Goal: Transaction & Acquisition: Obtain resource

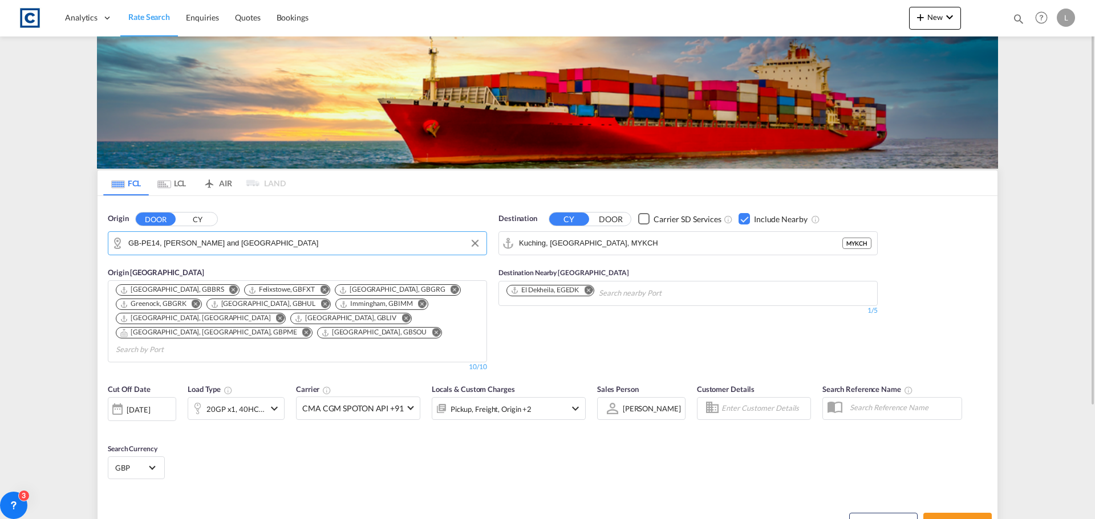
click at [276, 236] on input "GB-PE14, [PERSON_NAME] and [GEOGRAPHIC_DATA]" at bounding box center [304, 243] width 352 height 17
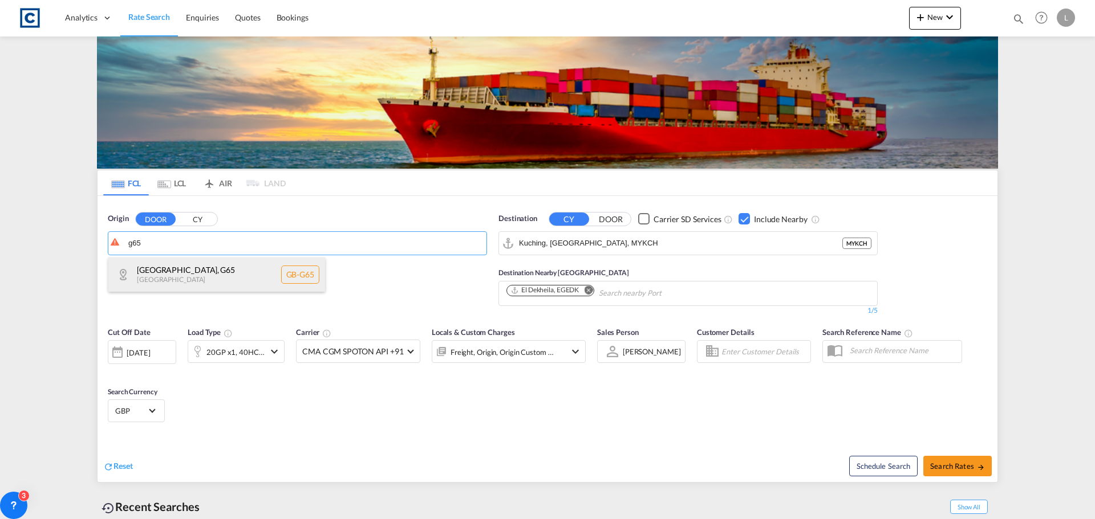
click at [233, 261] on div "[GEOGRAPHIC_DATA] , G65 [GEOGRAPHIC_DATA] [GEOGRAPHIC_DATA]-G65" at bounding box center [216, 275] width 217 height 34
type input "GB-G65, [GEOGRAPHIC_DATA]"
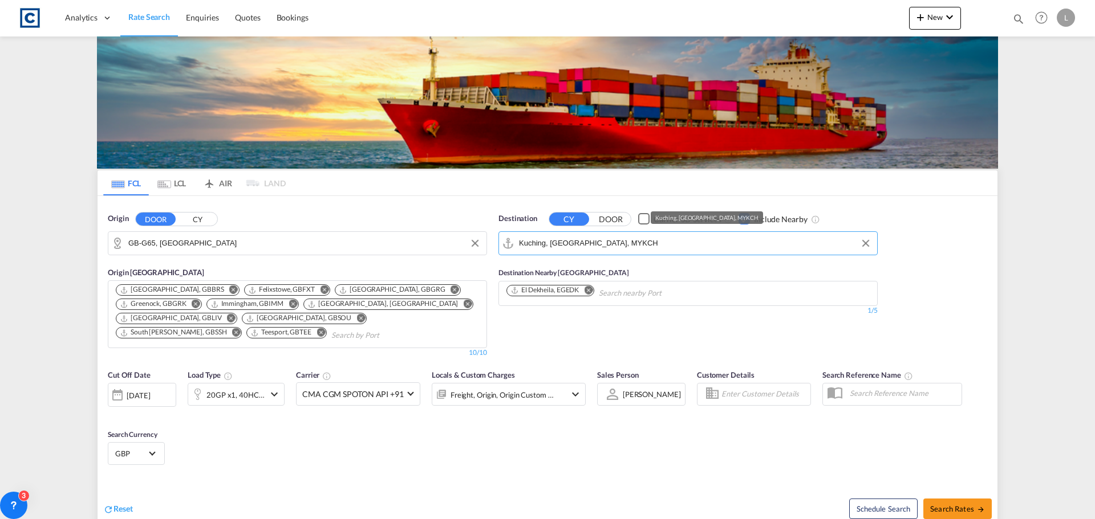
click at [641, 241] on input "Kuching, [GEOGRAPHIC_DATA], MYKCH" at bounding box center [695, 243] width 352 height 17
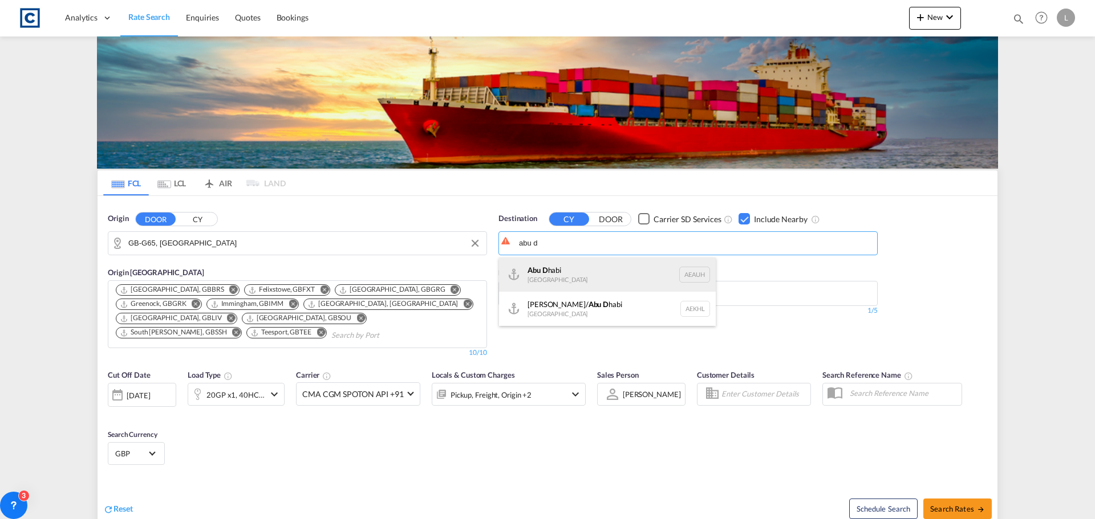
click at [566, 271] on div "Abu D habi [GEOGRAPHIC_DATA] [GEOGRAPHIC_DATA]" at bounding box center [607, 275] width 217 height 34
type input "[GEOGRAPHIC_DATA], [GEOGRAPHIC_DATA]"
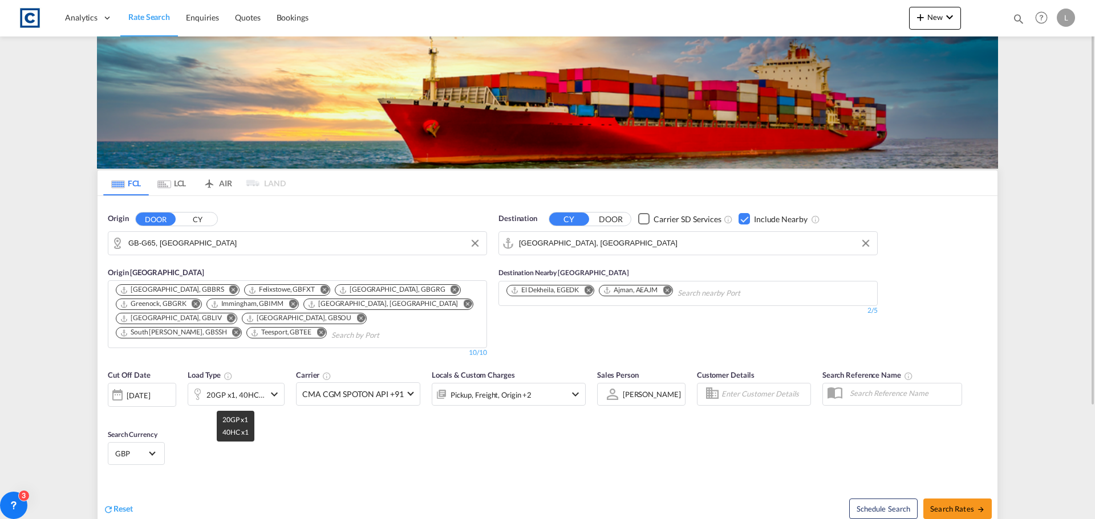
click at [226, 398] on div "20GP x1, 40HC x1" at bounding box center [235, 395] width 58 height 16
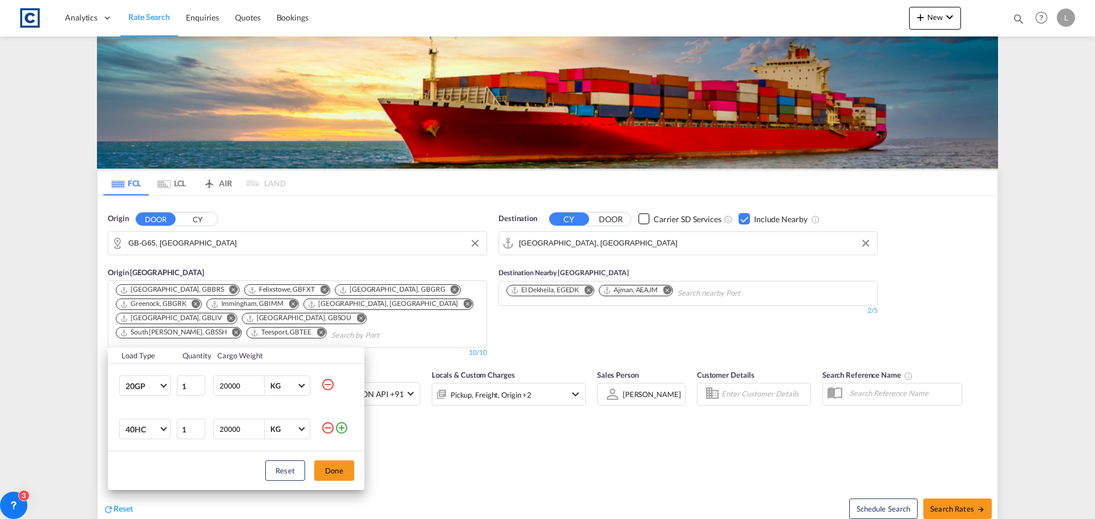
click at [326, 385] on md-icon "icon-minus-circle-outline" at bounding box center [328, 385] width 14 height 14
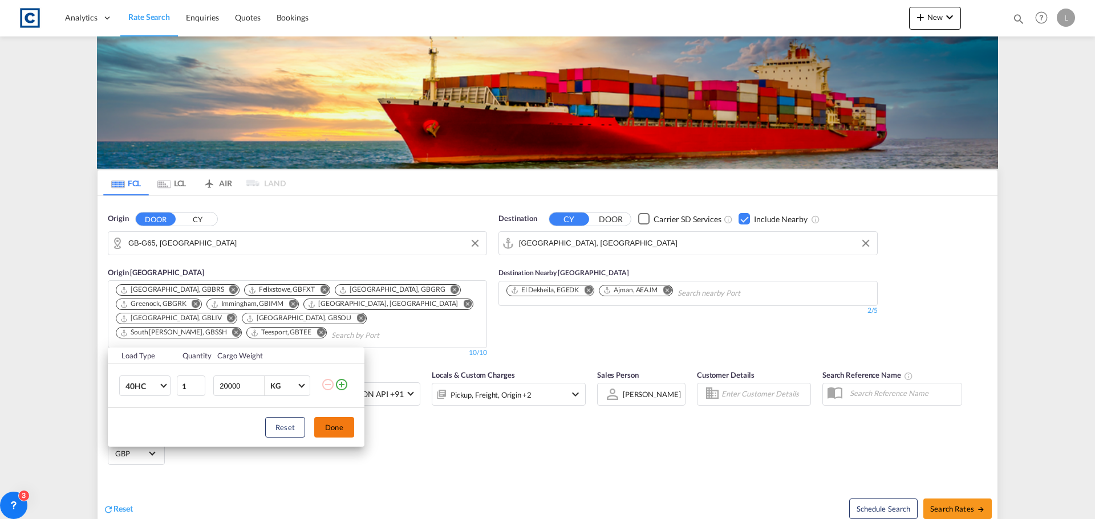
click at [337, 421] on button "Done" at bounding box center [334, 427] width 40 height 21
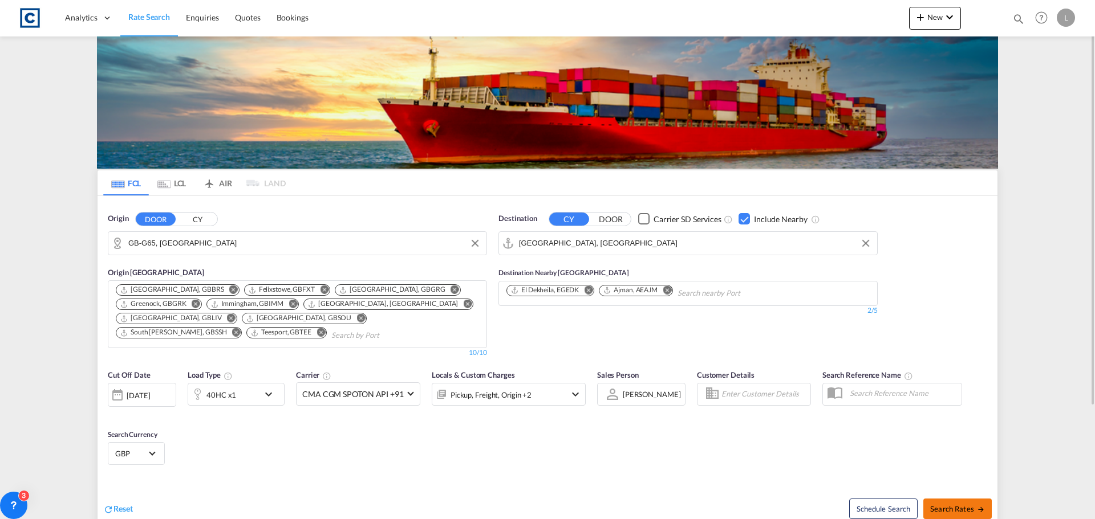
click at [947, 505] on span "Search Rates" at bounding box center [957, 509] width 55 height 9
type input "G65 to AEAUH / [DATE]"
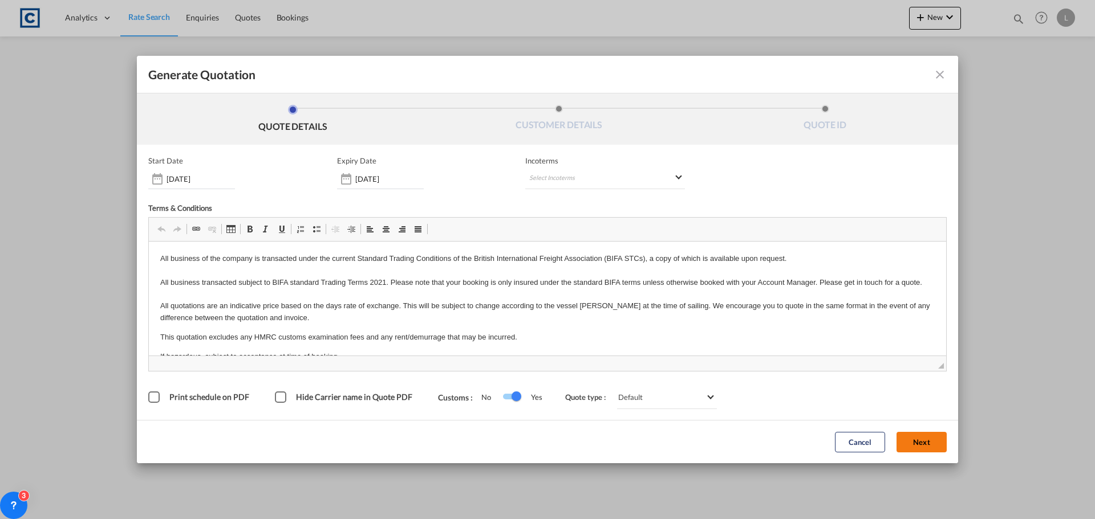
click at [902, 438] on button "Next" at bounding box center [921, 442] width 50 height 21
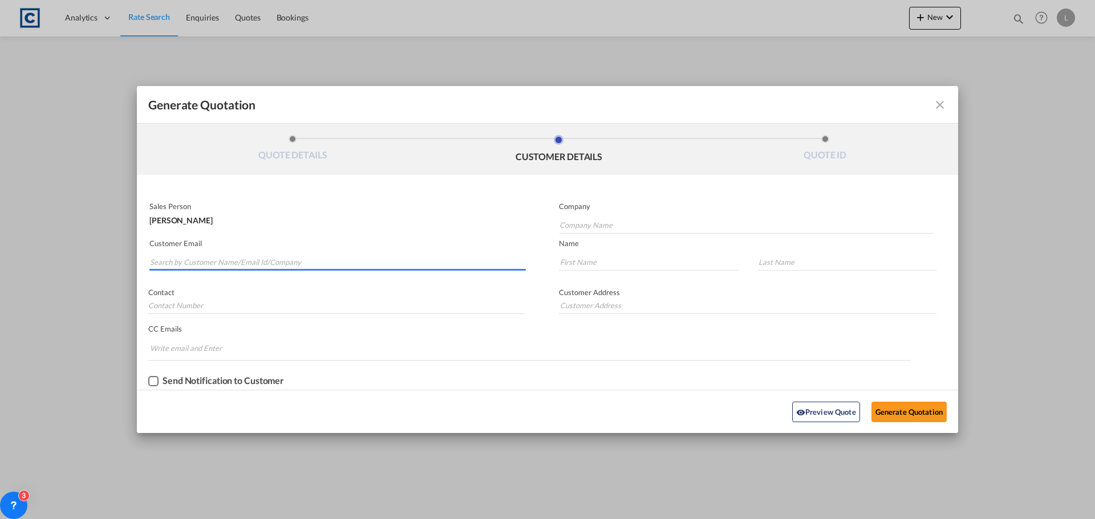
click at [156, 261] on input "Search by Customer Name/Email Id/Company" at bounding box center [338, 262] width 376 height 17
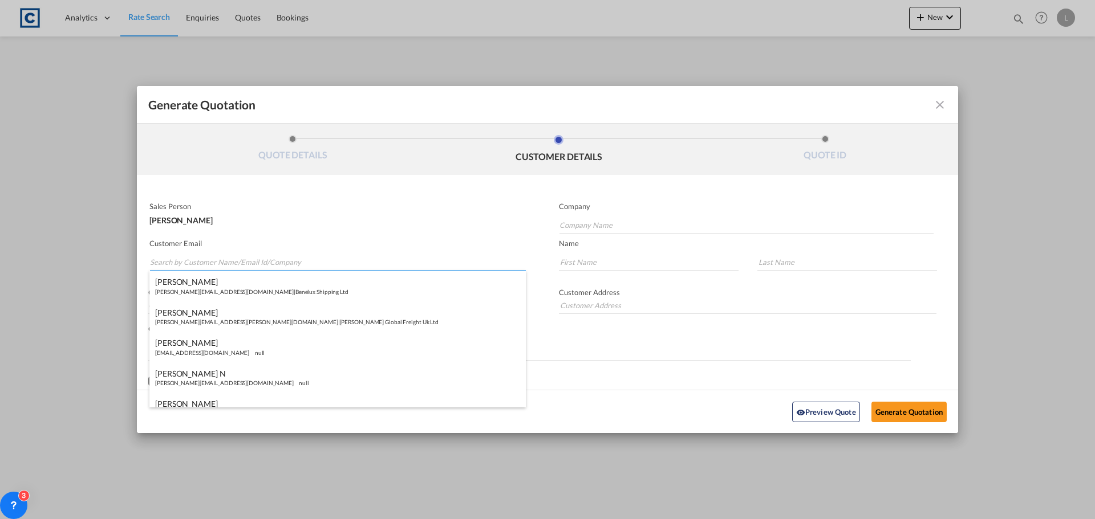
paste input "[PERSON_NAME] <[EMAIL_ADDRESS][DOMAIN_NAME]>"
click at [198, 267] on input "[PERSON_NAME] <[EMAIL_ADDRESS][DOMAIN_NAME]>" at bounding box center [338, 262] width 376 height 17
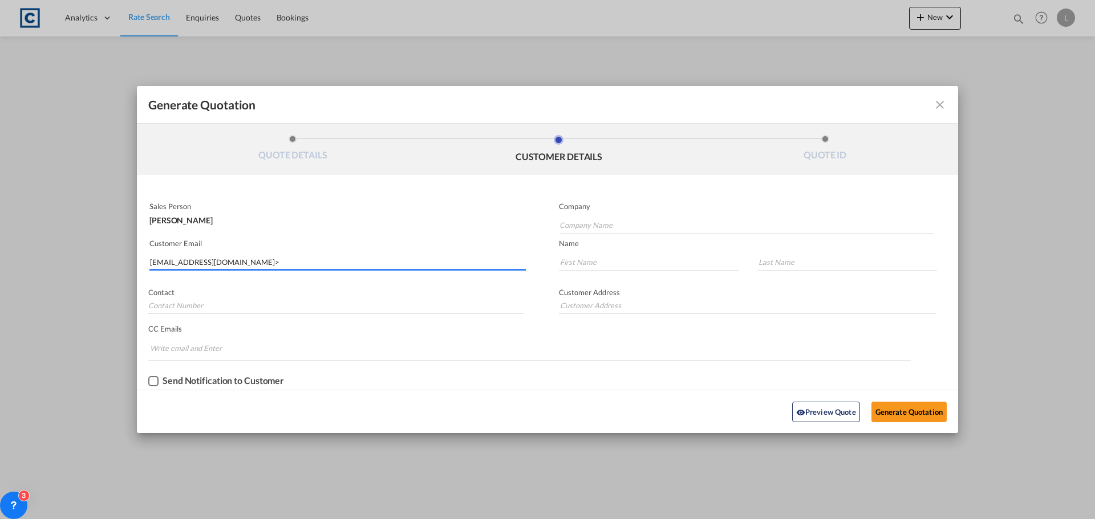
click at [275, 261] on input "[EMAIL_ADDRESS][DOMAIN_NAME]>" at bounding box center [338, 262] width 376 height 17
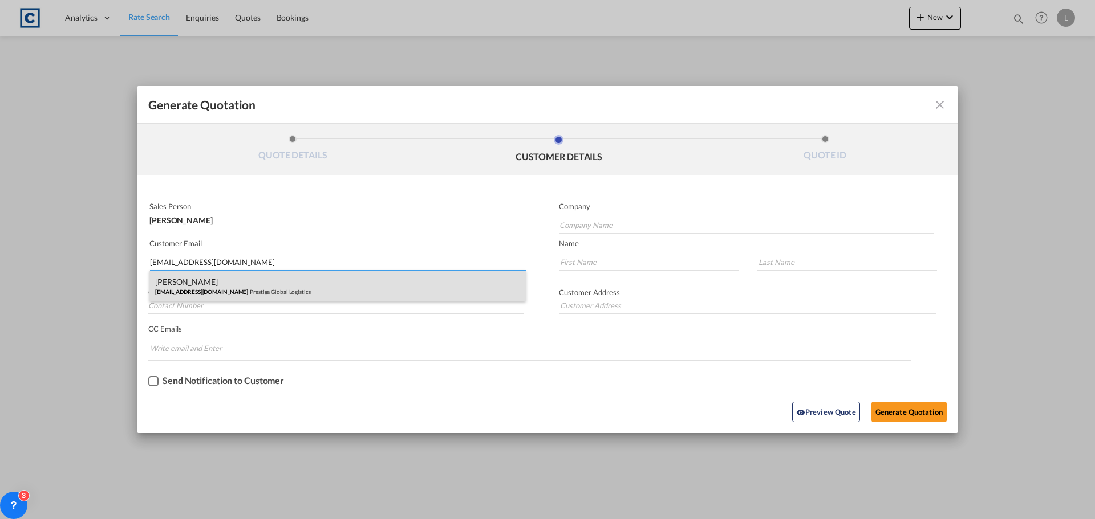
type input "[EMAIL_ADDRESS][DOMAIN_NAME]"
click at [178, 288] on div "[PERSON_NAME] [EMAIL_ADDRESS][DOMAIN_NAME] | Prestige Global Logistics" at bounding box center [337, 286] width 376 height 31
type input "Prestige Global Logistics"
type input "[PERSON_NAME]"
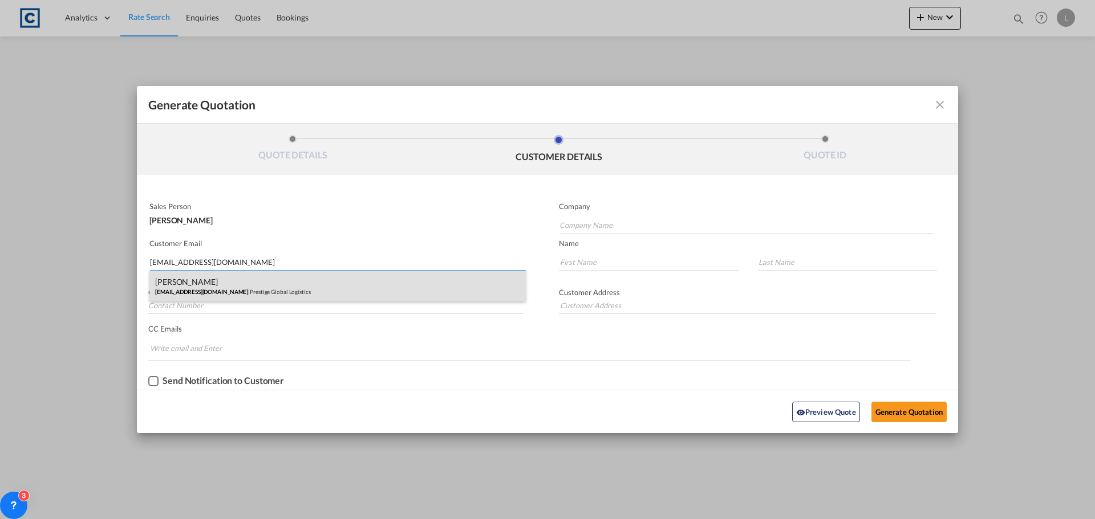
type input "[STREET_ADDRESS][PERSON_NAME]"
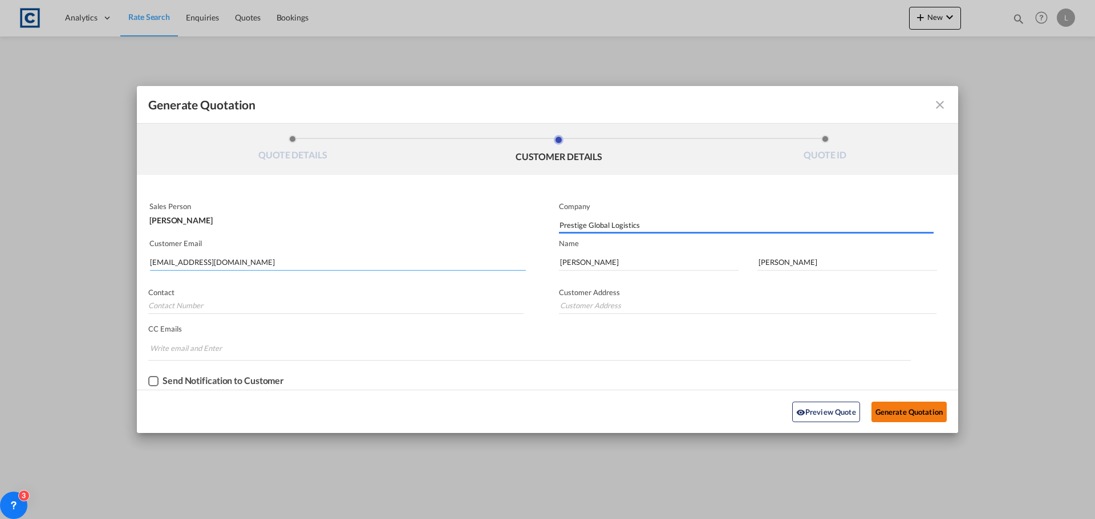
type input "[STREET_ADDRESS][PERSON_NAME]"
click at [901, 408] on button "Generate Quotation" at bounding box center [908, 412] width 75 height 21
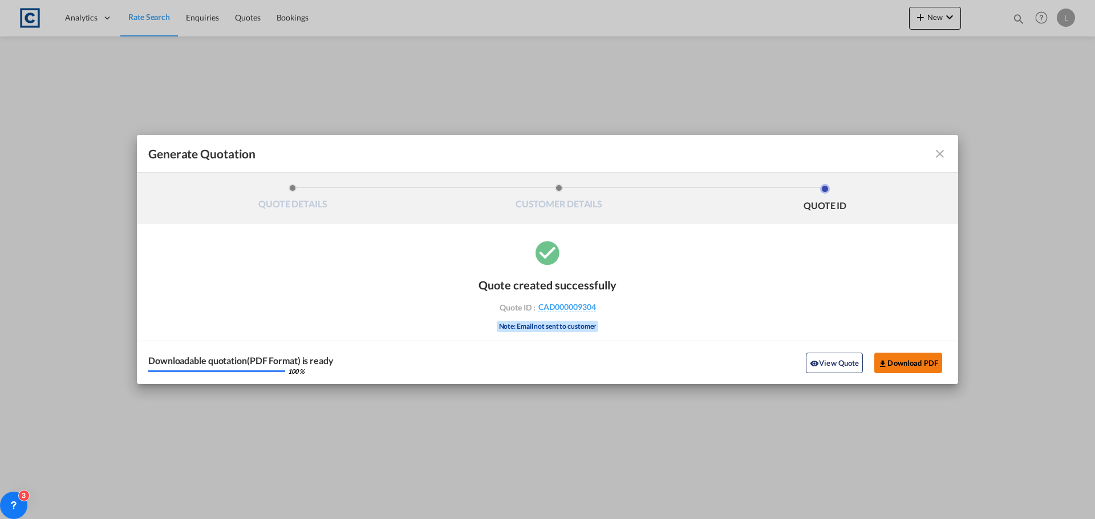
click at [908, 364] on button "Download PDF" at bounding box center [908, 363] width 68 height 21
click at [949, 156] on md-toolbar "Generate Quotation" at bounding box center [547, 154] width 821 height 38
click at [938, 154] on md-icon "icon-close fg-AAA8AD cursor m-0" at bounding box center [940, 154] width 14 height 14
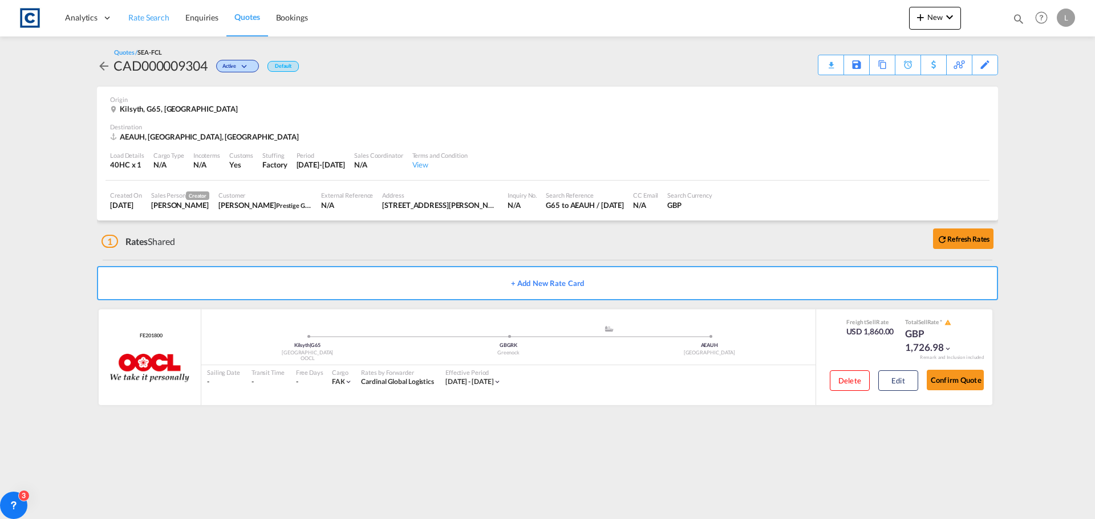
click at [147, 14] on span "Rate Search" at bounding box center [148, 18] width 41 height 10
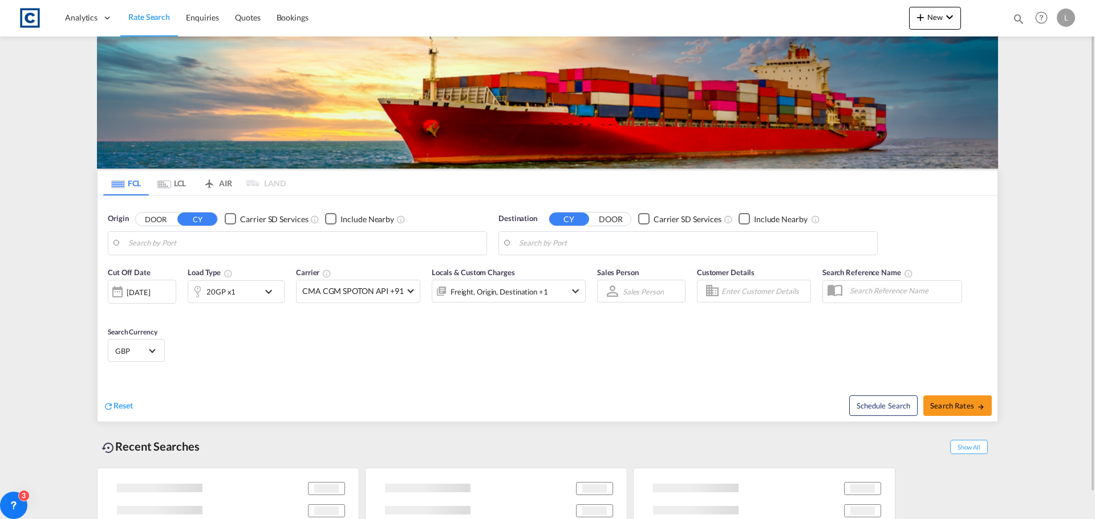
type input "GB-G65, [GEOGRAPHIC_DATA]"
type input "[GEOGRAPHIC_DATA], [GEOGRAPHIC_DATA]"
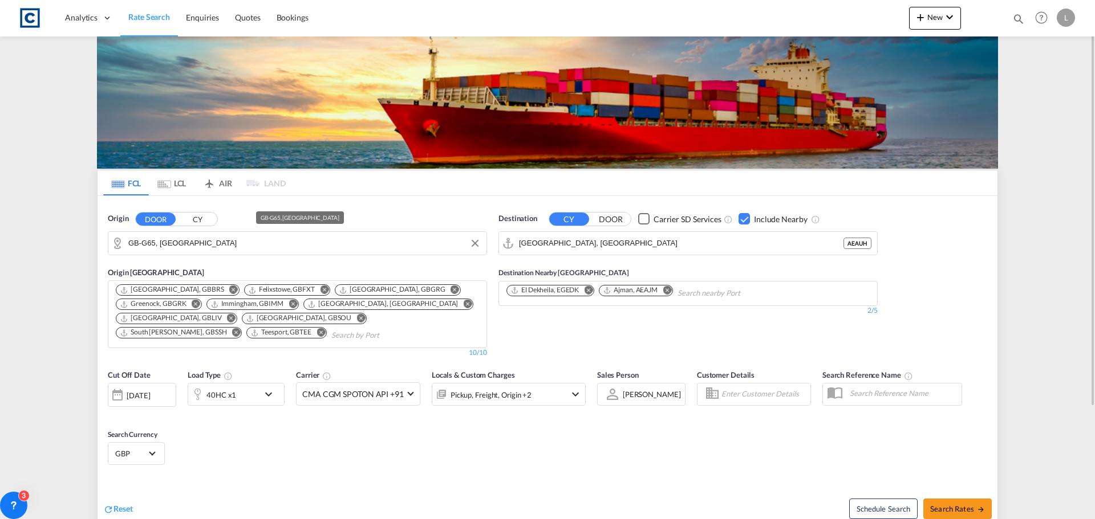
click at [245, 244] on input "GB-G65, [GEOGRAPHIC_DATA]" at bounding box center [304, 243] width 352 height 17
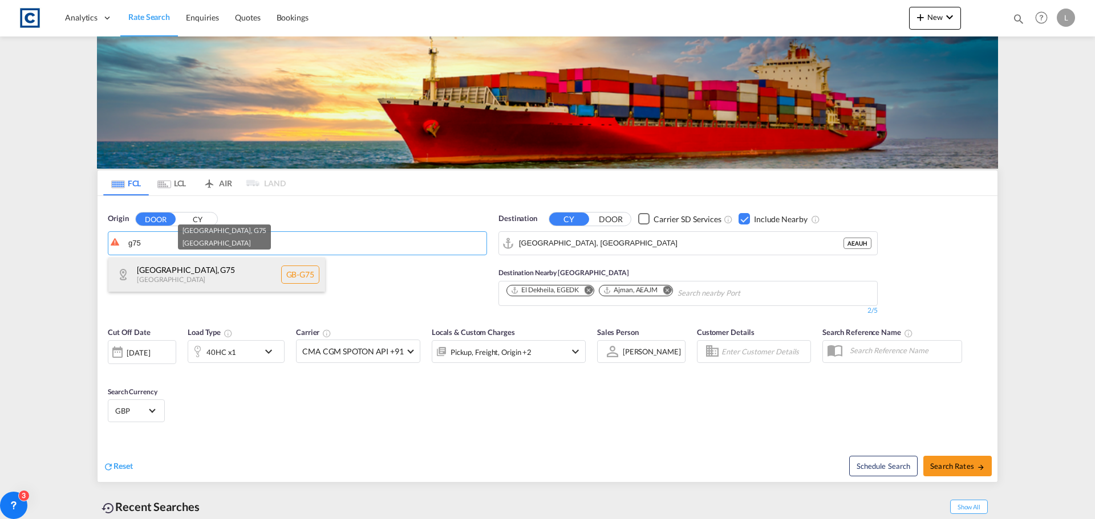
click at [183, 274] on div "[GEOGRAPHIC_DATA] , G75 [GEOGRAPHIC_DATA] [GEOGRAPHIC_DATA]-G75" at bounding box center [216, 275] width 217 height 34
type input "GB-G75, [GEOGRAPHIC_DATA]"
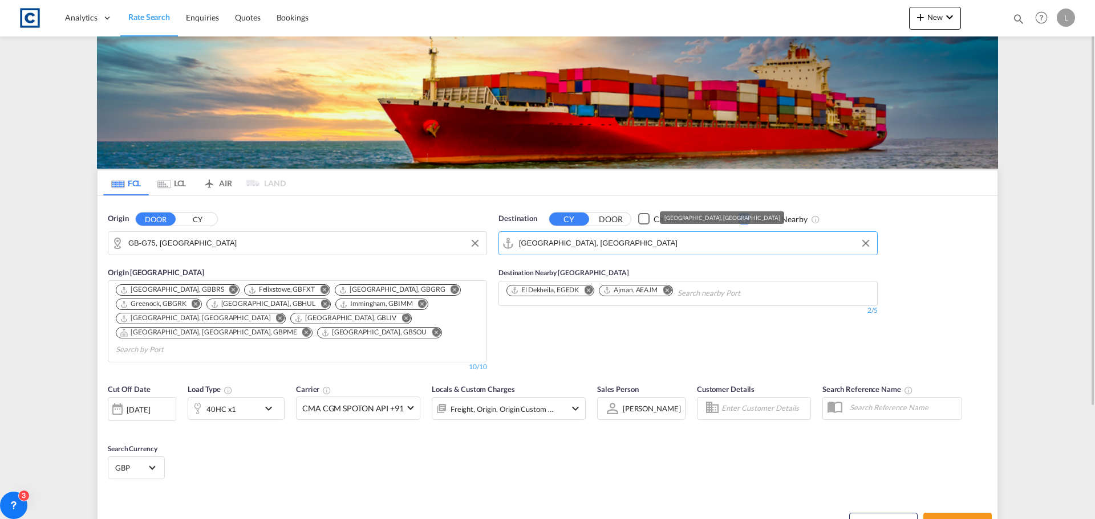
click at [601, 243] on input "[GEOGRAPHIC_DATA], [GEOGRAPHIC_DATA]" at bounding box center [695, 243] width 352 height 17
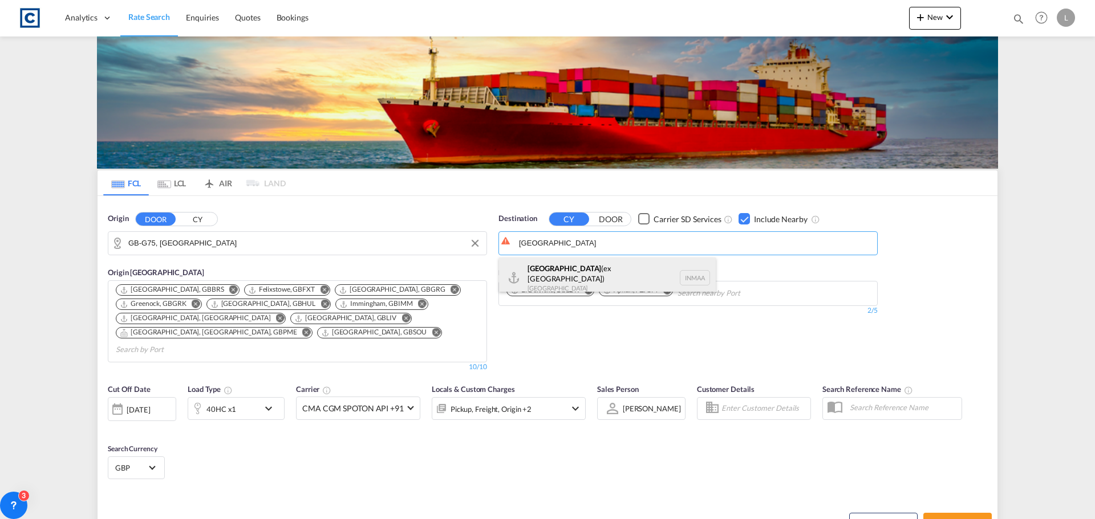
click at [575, 269] on div "[GEOGRAPHIC_DATA] (ex [GEOGRAPHIC_DATA]) [GEOGRAPHIC_DATA] [GEOGRAPHIC_DATA]" at bounding box center [607, 278] width 217 height 41
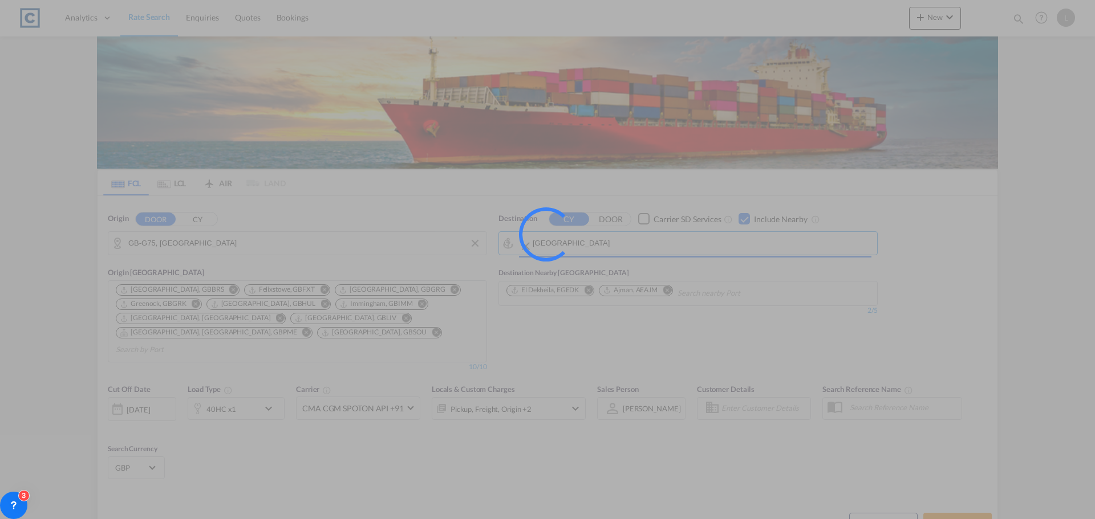
type input "[GEOGRAPHIC_DATA] (ex [GEOGRAPHIC_DATA]), INMAA"
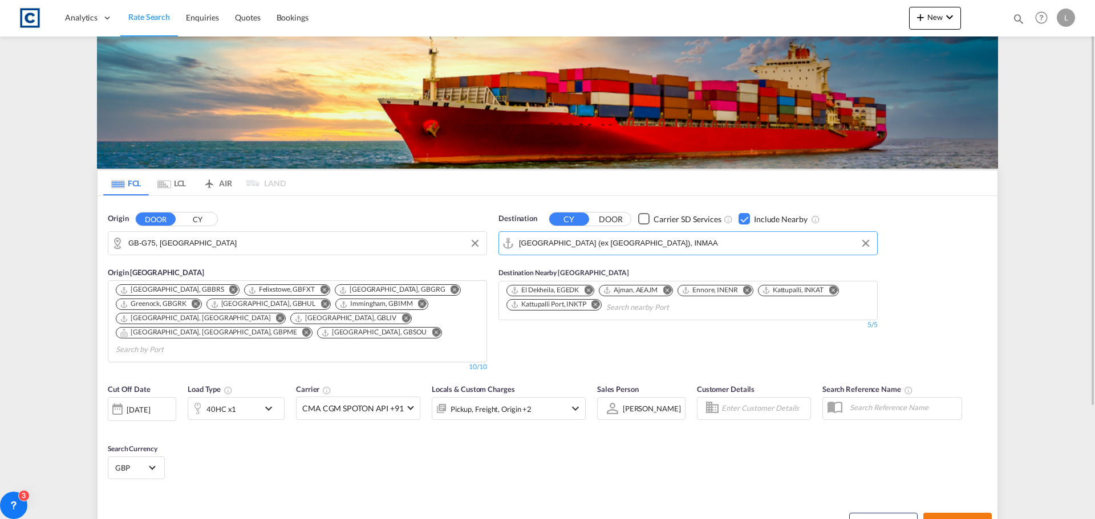
click at [949, 513] on button "Search Rates" at bounding box center [957, 523] width 68 height 21
type input "G75 to INMAA / [DATE]"
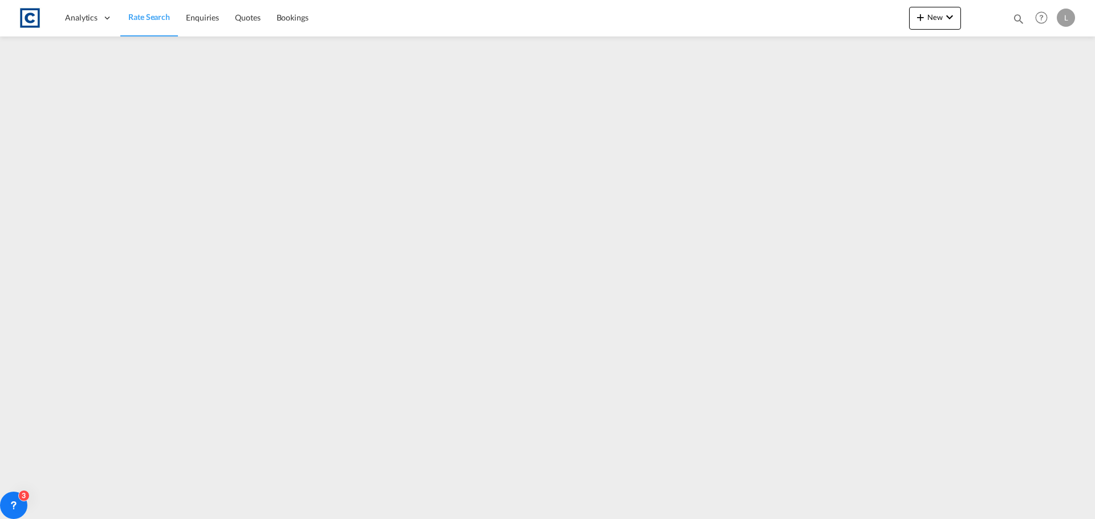
click at [148, 14] on span "Rate Search" at bounding box center [149, 17] width 42 height 10
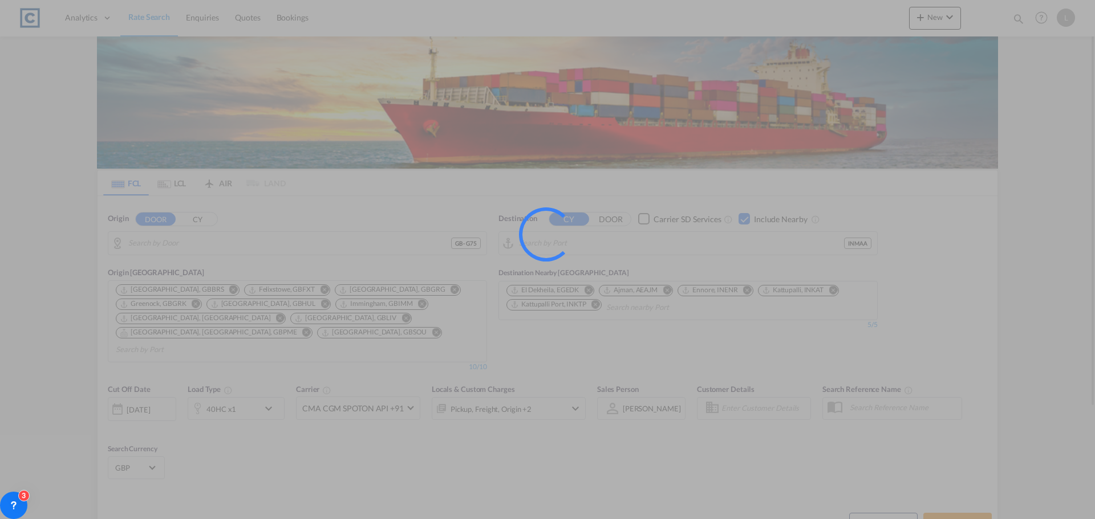
type input "GB-G75, [GEOGRAPHIC_DATA]"
type input "[GEOGRAPHIC_DATA] (ex [GEOGRAPHIC_DATA]), INMAA"
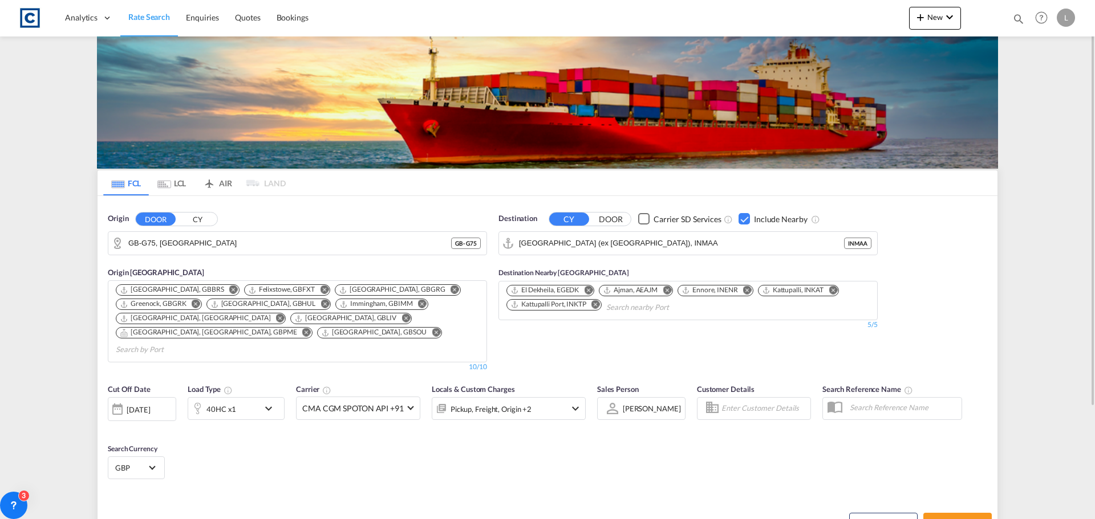
click at [743, 219] on div "Checkbox No Ink" at bounding box center [743, 218] width 11 height 11
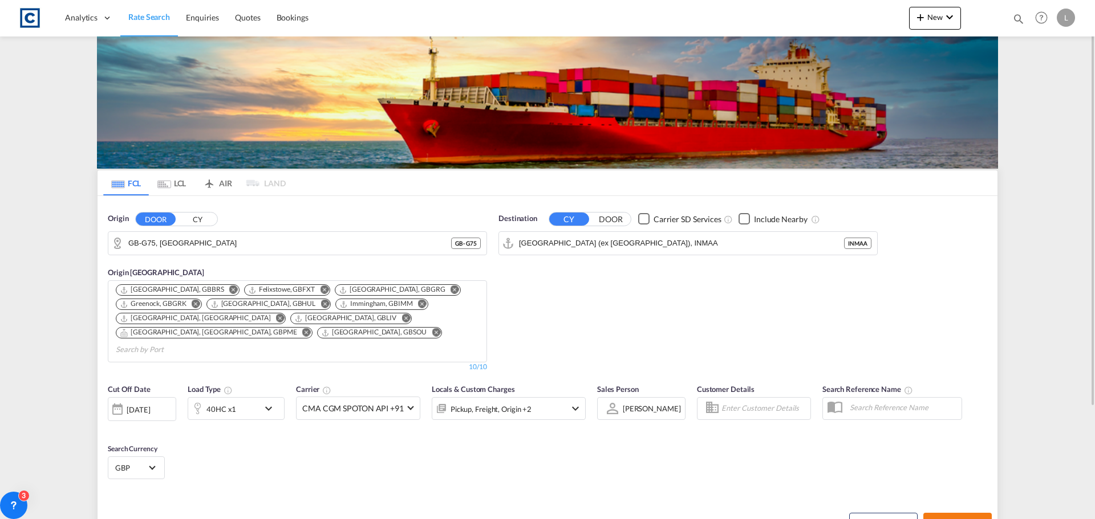
click at [950, 519] on span "Search Rates" at bounding box center [957, 523] width 55 height 9
type input "G75 to INMAA / [DATE]"
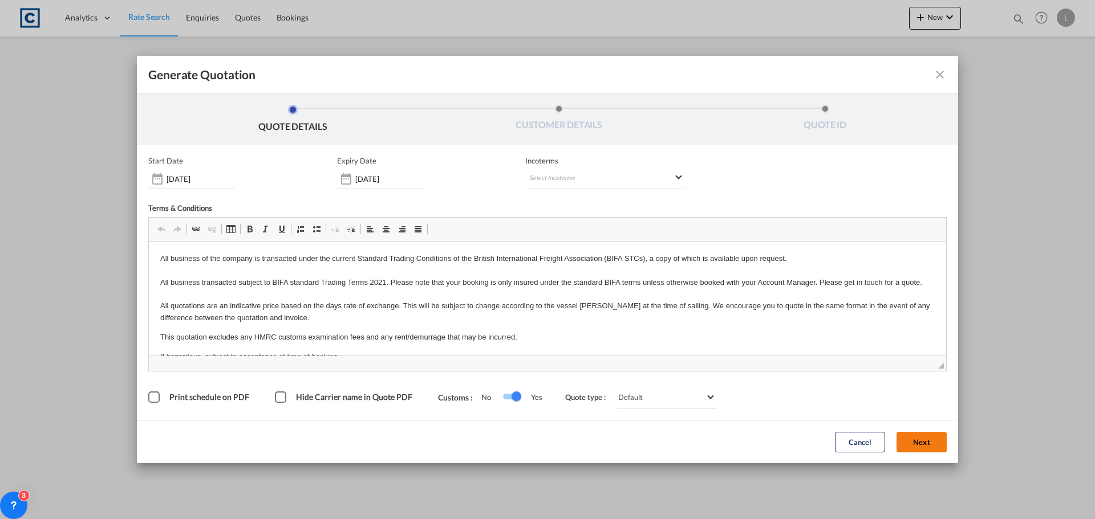
click at [914, 440] on button "Next" at bounding box center [921, 442] width 50 height 21
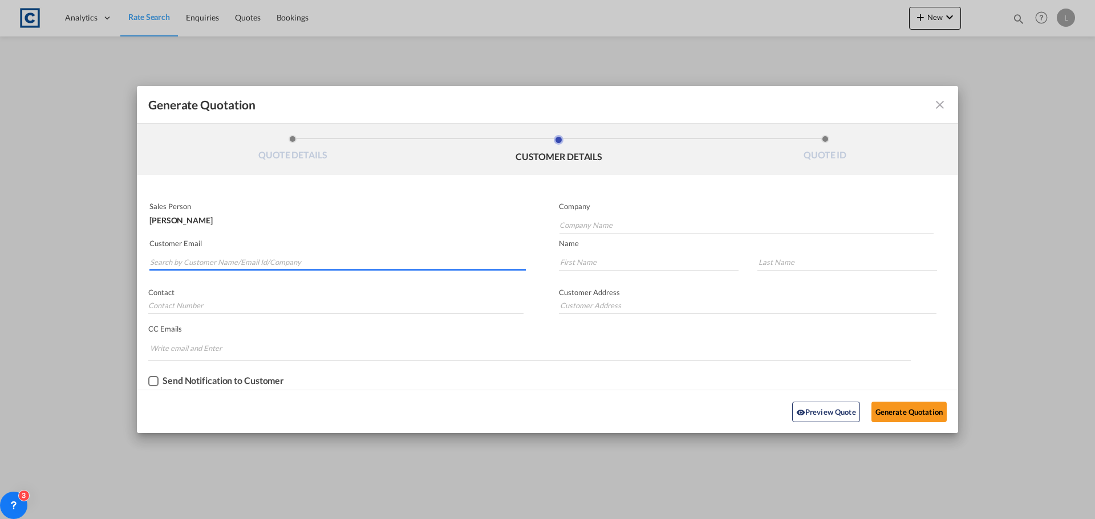
click at [158, 257] on input "Search by Customer Name/Email Id/Company" at bounding box center [338, 262] width 376 height 17
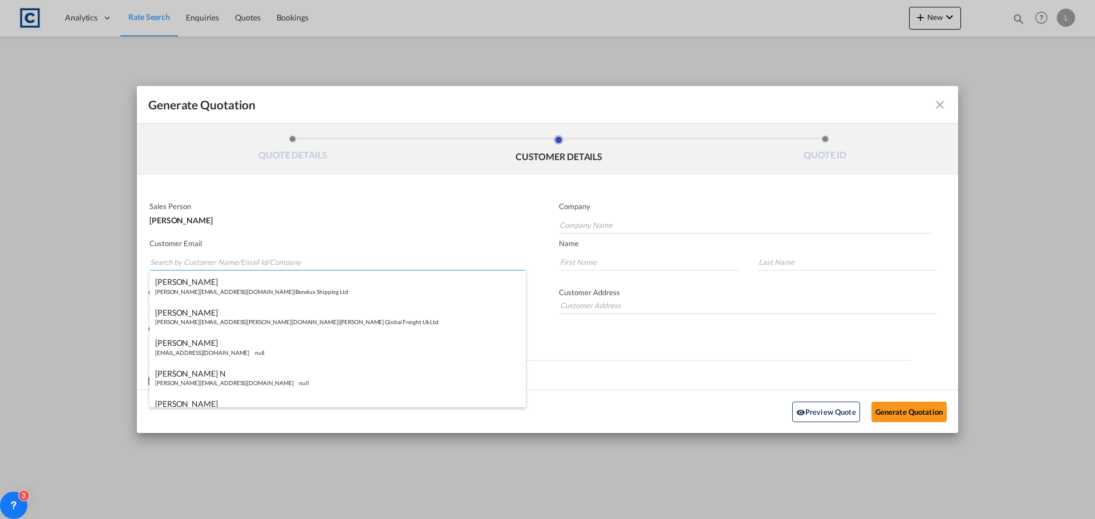
paste input "[PERSON_NAME] <[EMAIL_ADDRESS][DOMAIN_NAME]>"
drag, startPoint x: 197, startPoint y: 263, endPoint x: 204, endPoint y: 249, distance: 15.6
click at [199, 263] on input "[PERSON_NAME] <[EMAIL_ADDRESS][DOMAIN_NAME]>" at bounding box center [338, 262] width 376 height 17
click at [263, 260] on input "[EMAIL_ADDRESS][DOMAIN_NAME]>" at bounding box center [338, 262] width 376 height 17
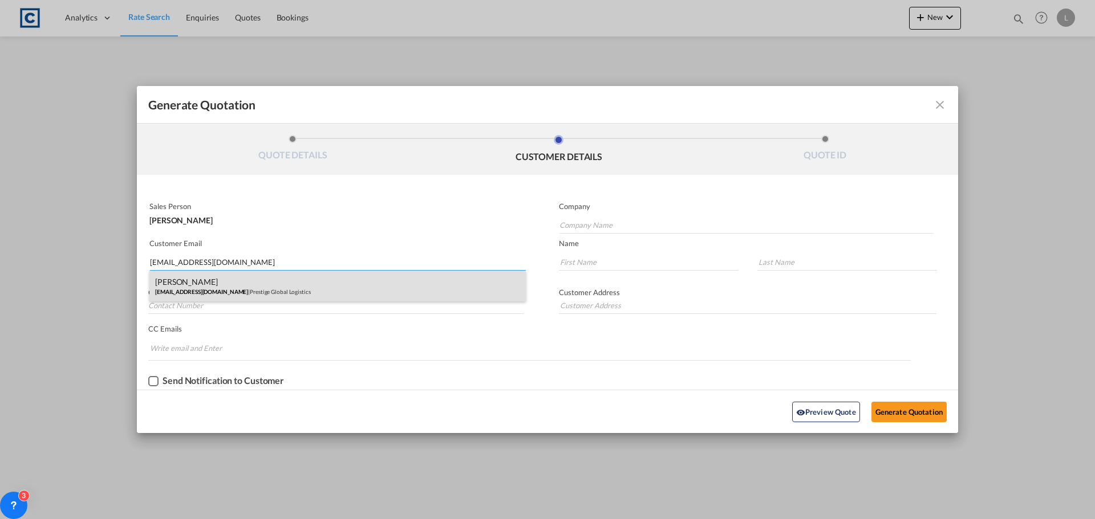
type input "[EMAIL_ADDRESS][DOMAIN_NAME]"
click at [194, 288] on div "[PERSON_NAME] [EMAIL_ADDRESS][DOMAIN_NAME] | Prestige Global Logistics" at bounding box center [337, 286] width 376 height 31
type input "Prestige Global Logistics"
type input "[PERSON_NAME]"
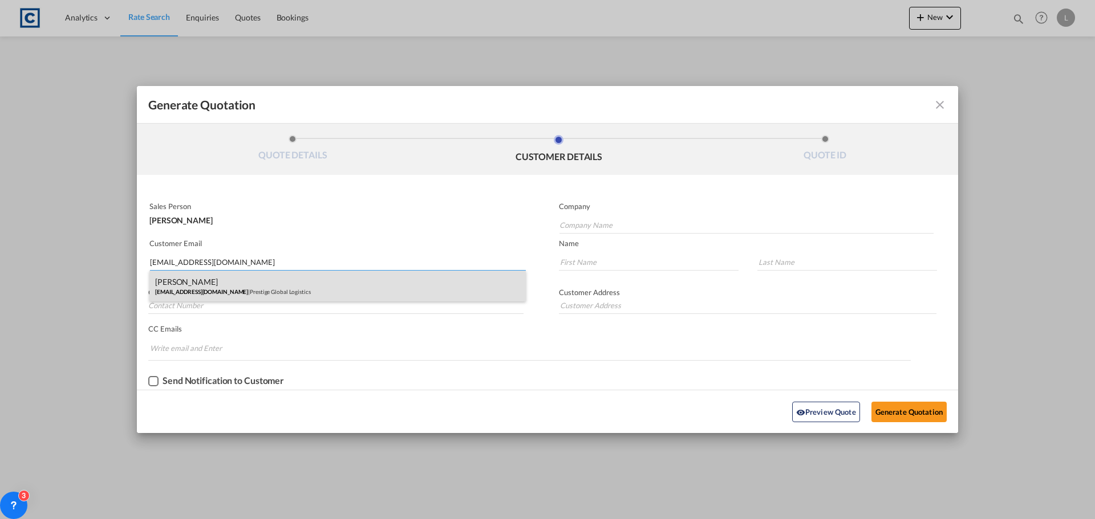
type input "[STREET_ADDRESS][PERSON_NAME]"
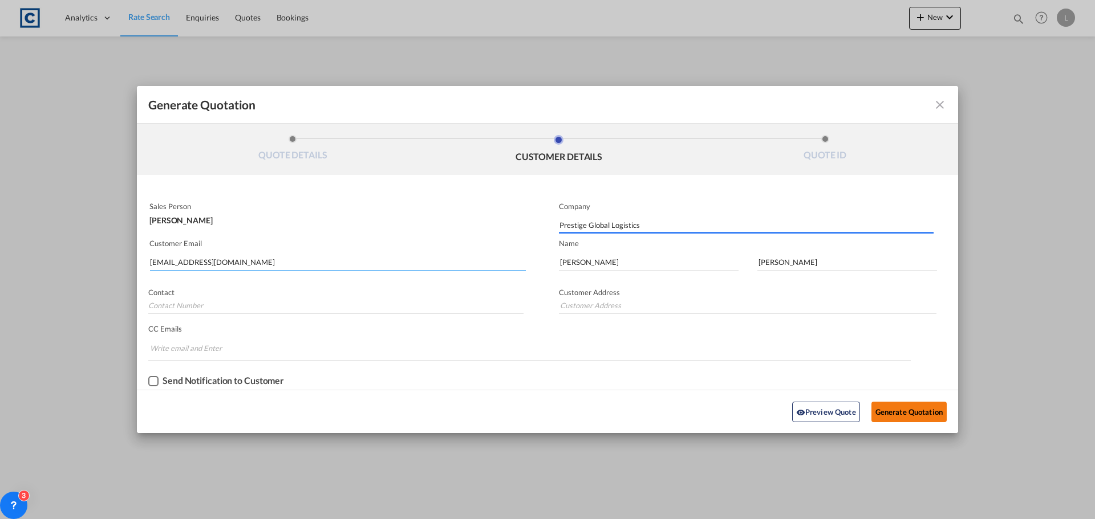
type input "[STREET_ADDRESS][PERSON_NAME]"
click at [912, 406] on button "Generate Quotation" at bounding box center [908, 412] width 75 height 21
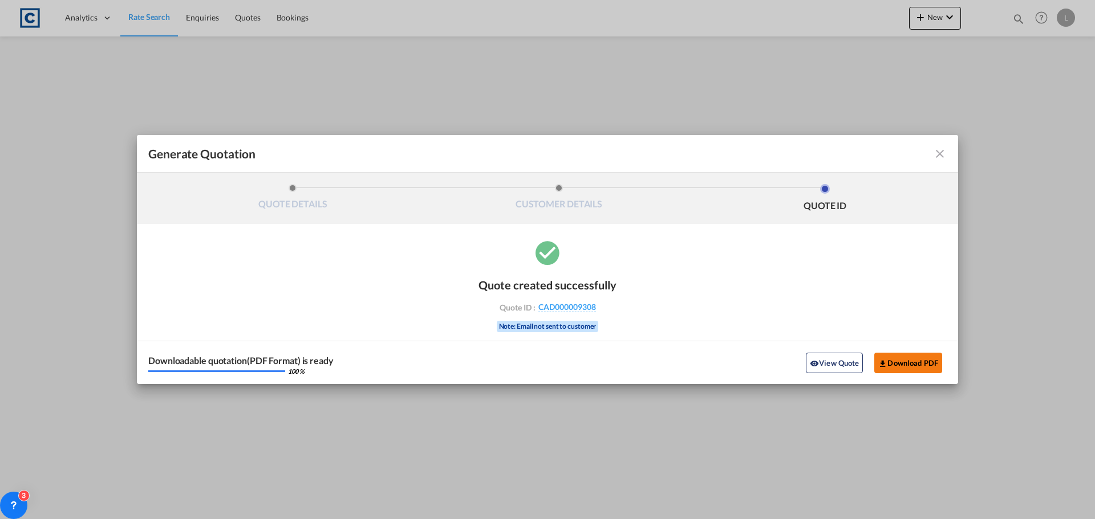
click at [892, 363] on button "Download PDF" at bounding box center [908, 363] width 68 height 21
click at [942, 149] on md-icon "icon-close fg-AAA8AD cursor m-0" at bounding box center [940, 154] width 14 height 14
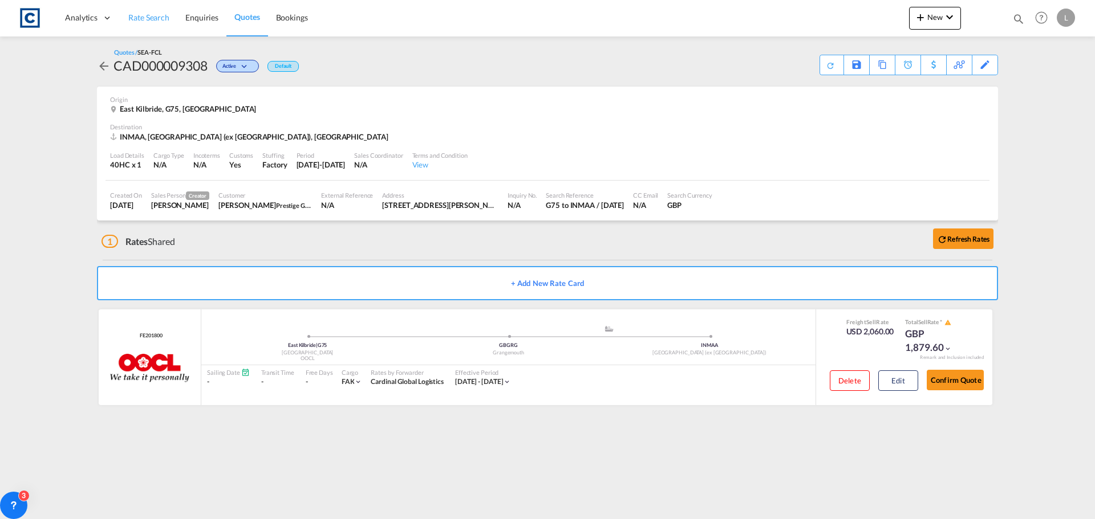
click at [147, 13] on span "Rate Search" at bounding box center [148, 18] width 41 height 10
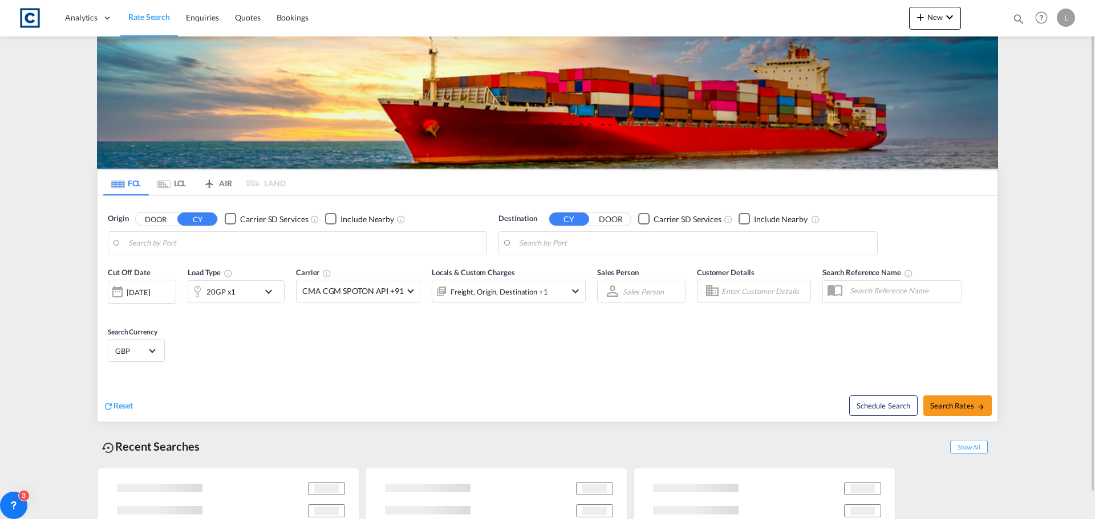
type input "GB-G75, [GEOGRAPHIC_DATA]"
type input "[GEOGRAPHIC_DATA] (ex [GEOGRAPHIC_DATA]), INMAA"
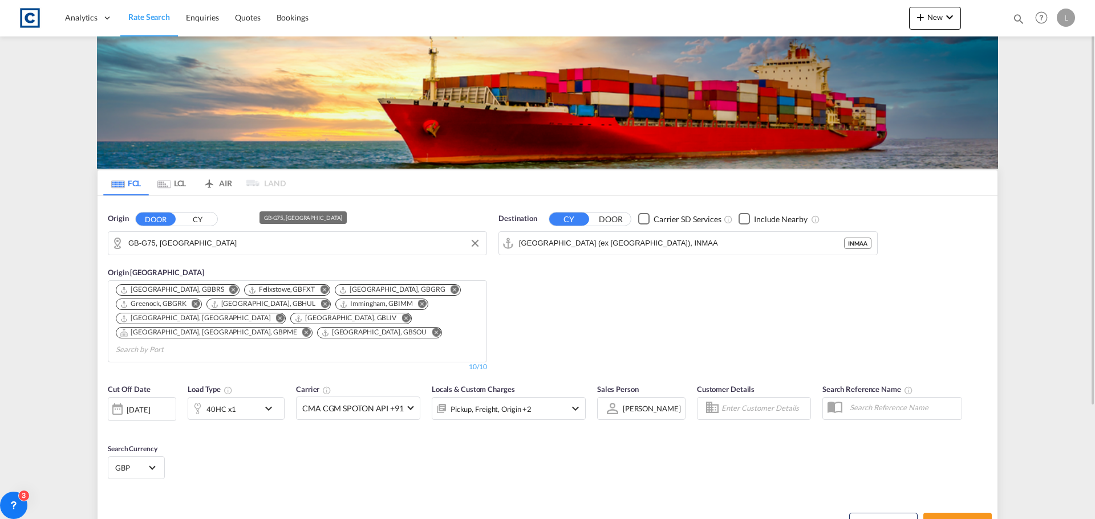
click at [242, 245] on input "GB-G75, [GEOGRAPHIC_DATA]" at bounding box center [304, 243] width 352 height 17
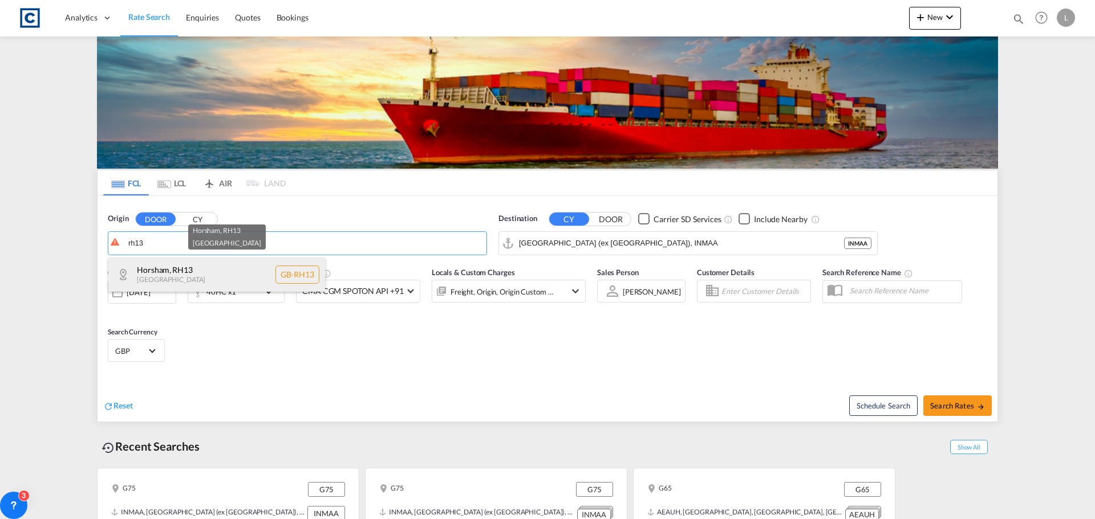
click at [162, 277] on div "Horsham , RH13 [GEOGRAPHIC_DATA] [GEOGRAPHIC_DATA]-RH13" at bounding box center [216, 275] width 217 height 34
type input "GB-RH13, Horsham"
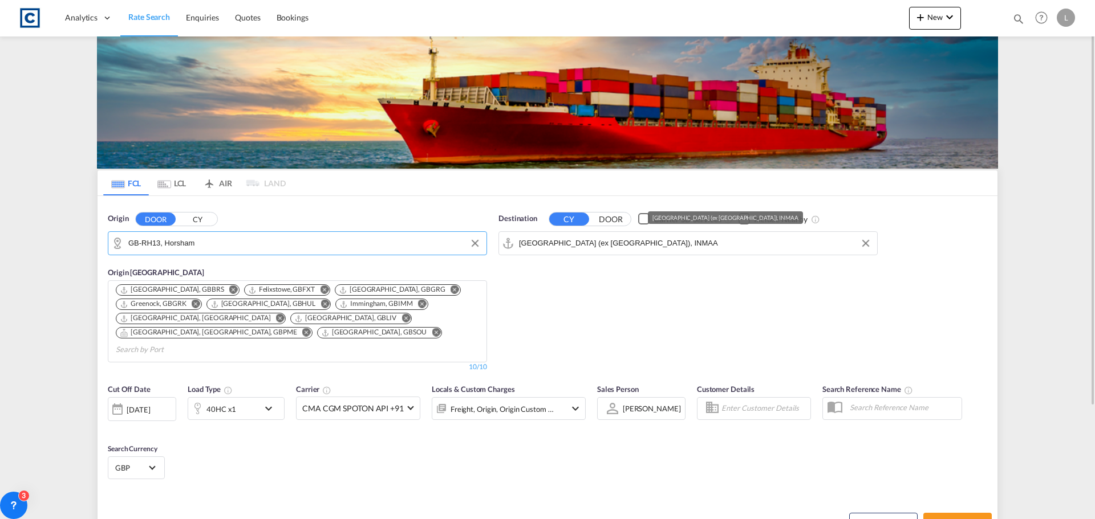
click at [641, 245] on input "[GEOGRAPHIC_DATA] (ex [GEOGRAPHIC_DATA]), INMAA" at bounding box center [695, 243] width 352 height 17
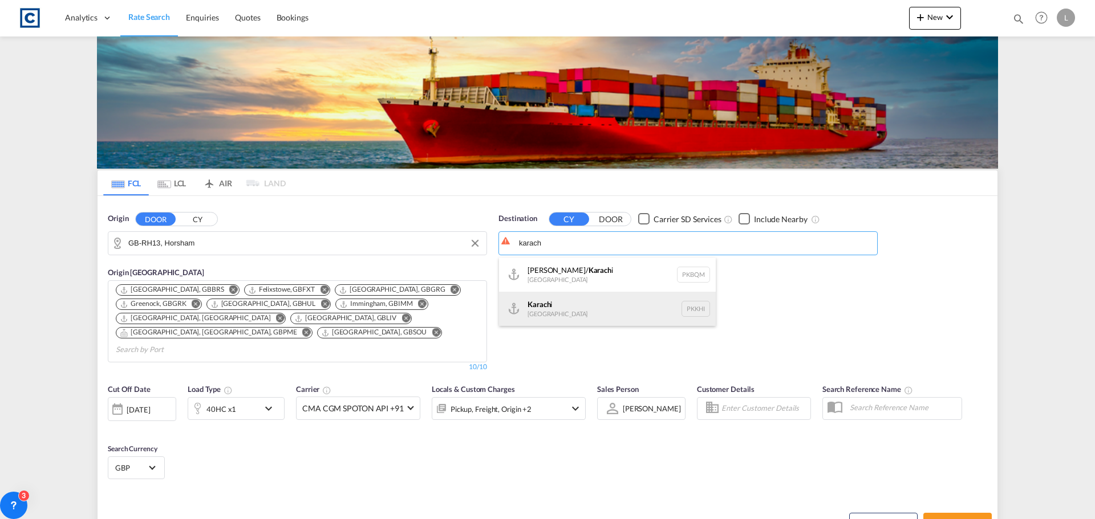
click at [546, 309] on div "Karach i [GEOGRAPHIC_DATA] PKKHI" at bounding box center [607, 309] width 217 height 34
type input "[GEOGRAPHIC_DATA], PKKHI"
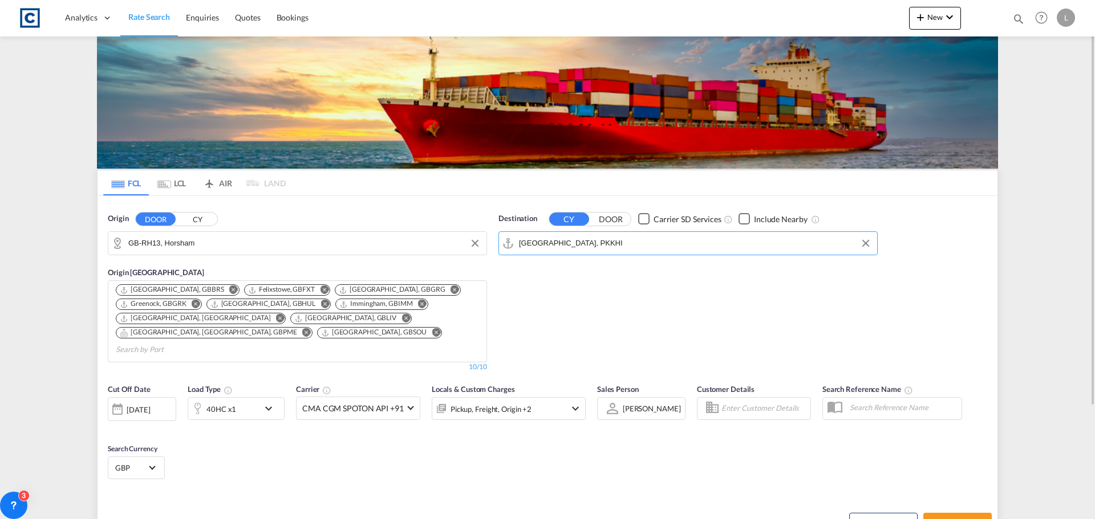
click at [238, 397] on div "40HC x1" at bounding box center [223, 408] width 71 height 23
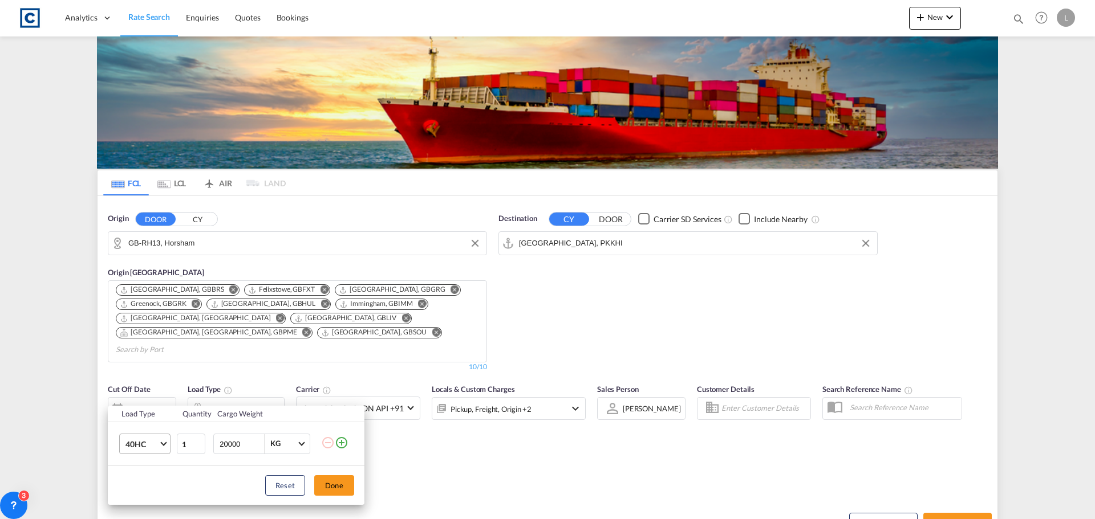
click at [133, 441] on span "40HC" at bounding box center [141, 444] width 33 height 11
click at [132, 382] on div "20GP" at bounding box center [135, 381] width 20 height 11
click at [339, 484] on button "Done" at bounding box center [334, 485] width 40 height 21
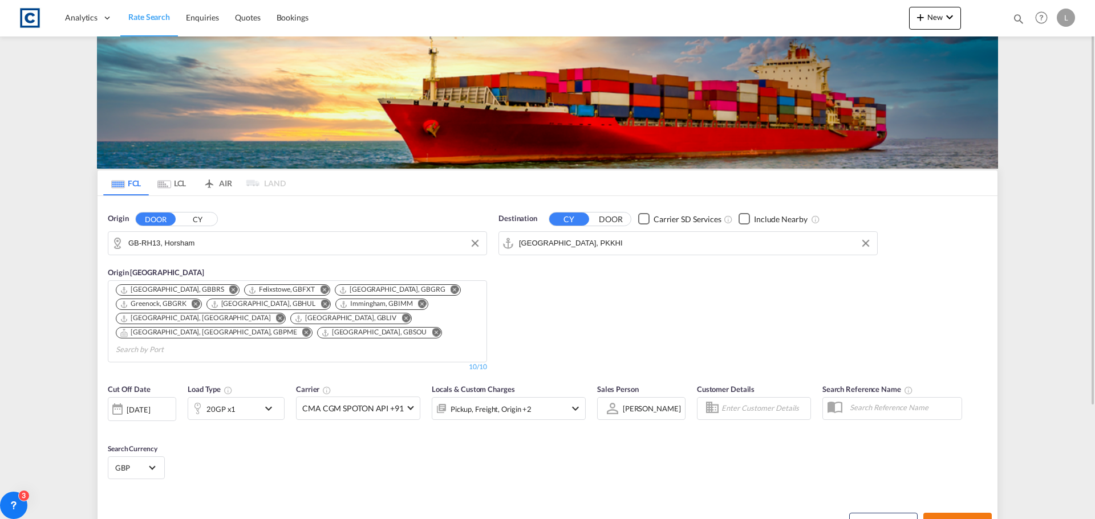
click at [975, 519] on span "Search Rates" at bounding box center [957, 523] width 55 height 9
type input "RH13 to PKKHI / [DATE]"
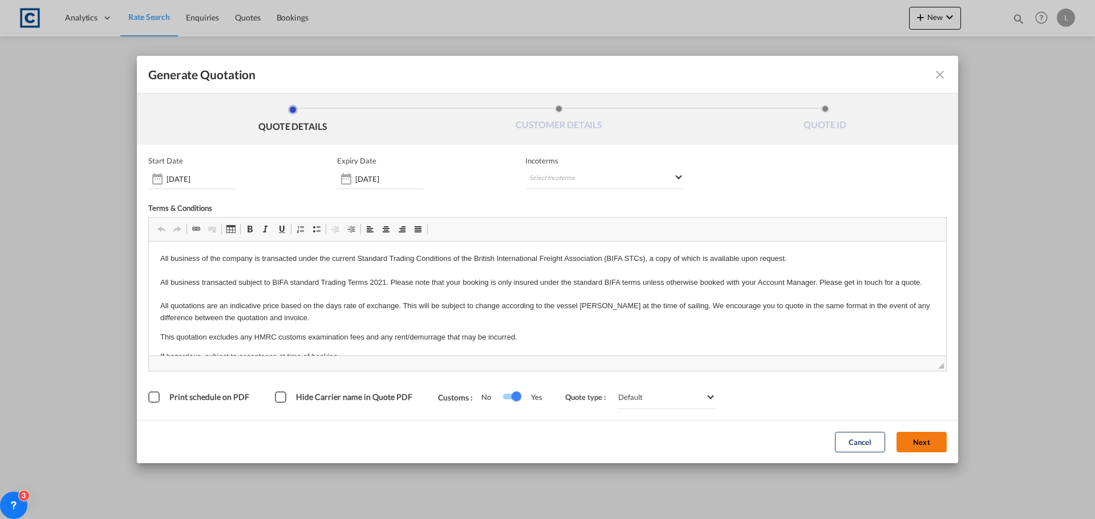
click at [914, 445] on button "Next" at bounding box center [921, 442] width 50 height 21
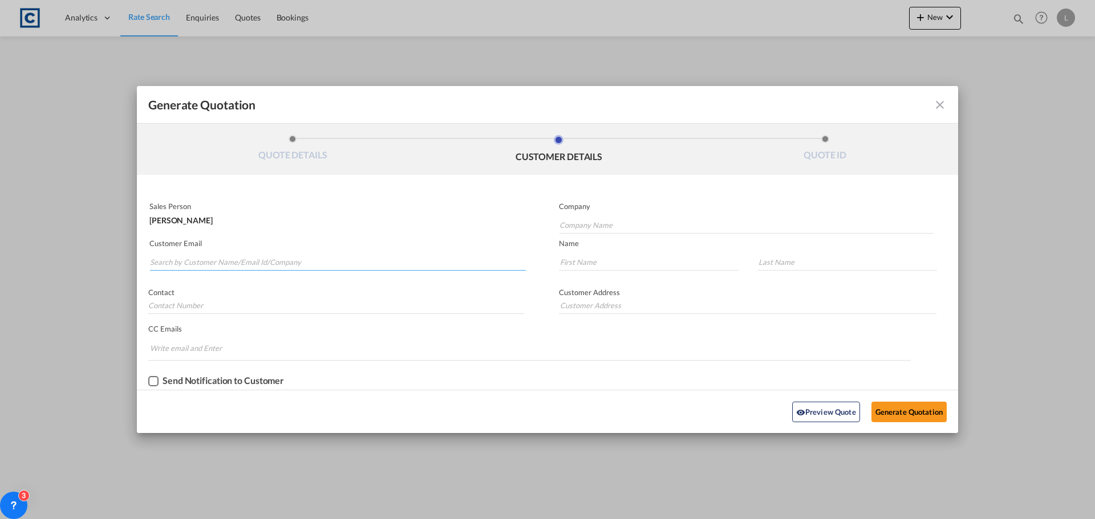
click at [166, 259] on input "Search by Customer Name/Email Id/Company" at bounding box center [338, 262] width 376 height 17
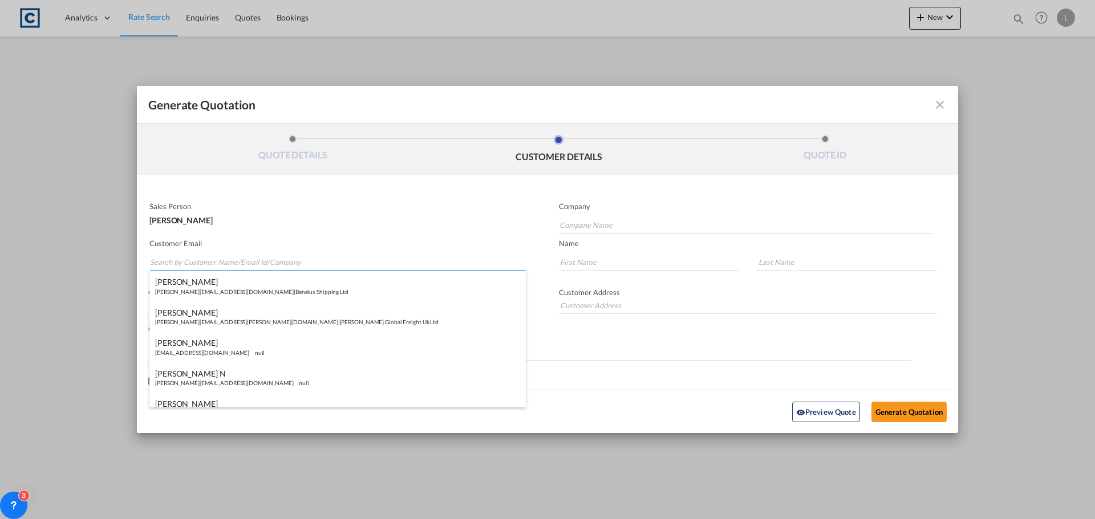
paste input "[PERSON_NAME] <[PERSON_NAME][EMAIL_ADDRESS][DOMAIN_NAME]>"
drag, startPoint x: 216, startPoint y: 262, endPoint x: 213, endPoint y: 214, distance: 48.0
click at [217, 262] on input "[PERSON_NAME] <[PERSON_NAME][EMAIL_ADDRESS][DOMAIN_NAME]>" at bounding box center [338, 262] width 376 height 17
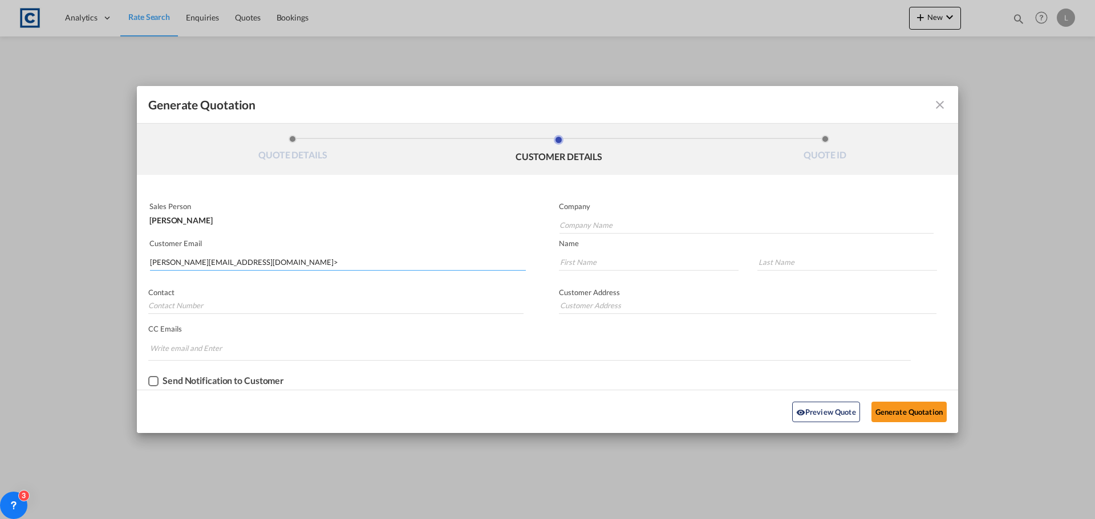
click at [312, 264] on input "[PERSON_NAME][EMAIL_ADDRESS][DOMAIN_NAME]>" at bounding box center [338, 262] width 376 height 17
type input "[EMAIL_ADDRESS][DOMAIN_NAME]"
click at [605, 225] on input "Company Name" at bounding box center [746, 225] width 374 height 17
type input "Tradex Logistics Ltd"
click at [570, 259] on input "Generate QuotationQUOTE ..." at bounding box center [649, 262] width 180 height 17
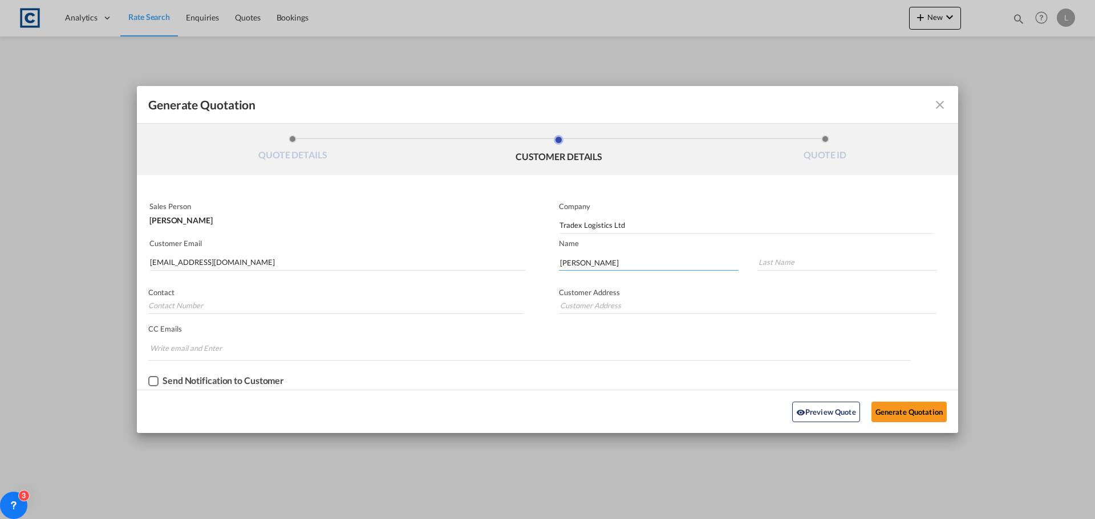
type input "[PERSON_NAME]"
type input "Leadbeatter"
click at [894, 412] on button "Generate Quotation" at bounding box center [908, 412] width 75 height 21
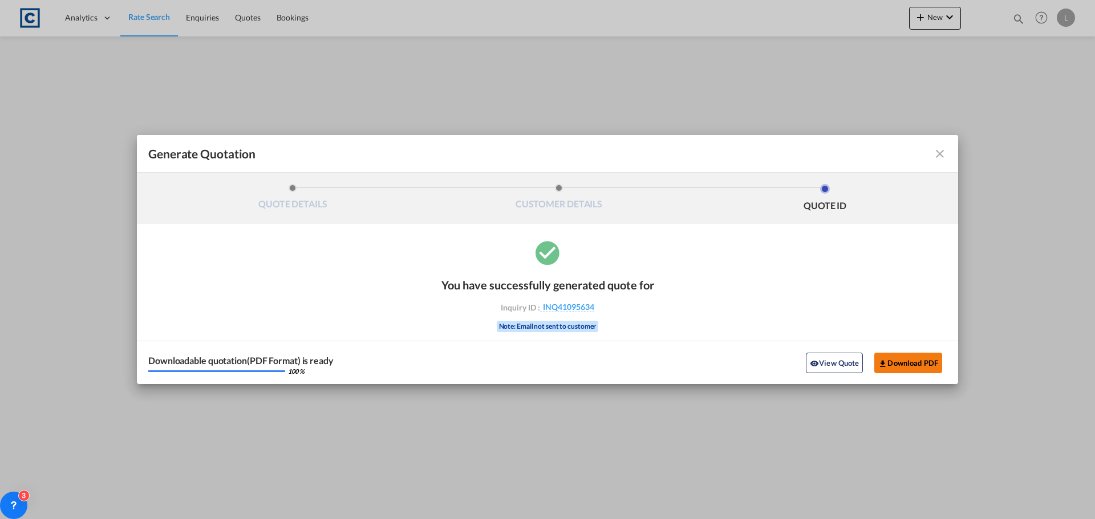
click at [897, 364] on button "Download PDF" at bounding box center [908, 363] width 68 height 21
click at [936, 151] on md-icon "icon-close fg-AAA8AD cursor m-0" at bounding box center [940, 154] width 14 height 14
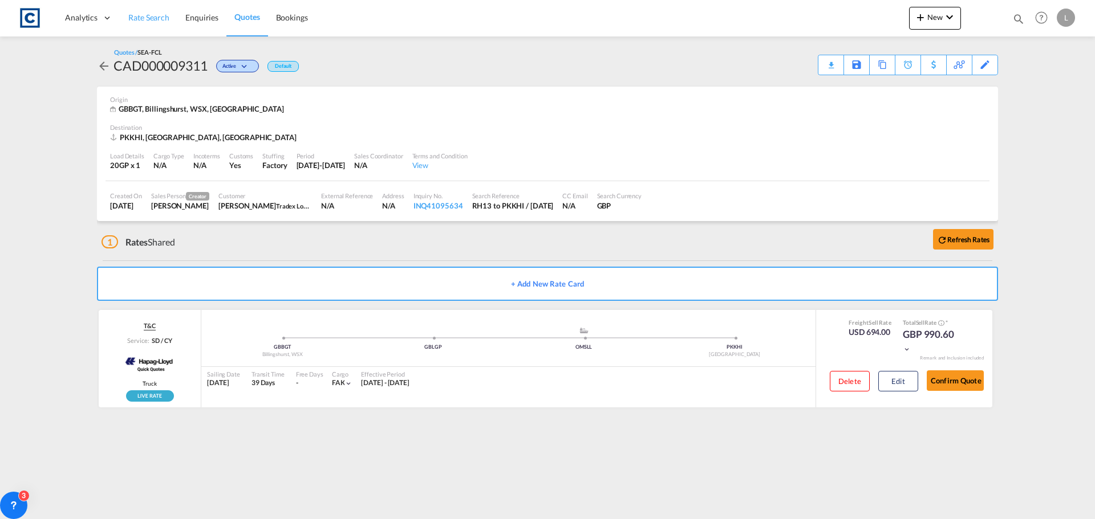
click at [149, 17] on span "Rate Search" at bounding box center [148, 18] width 41 height 10
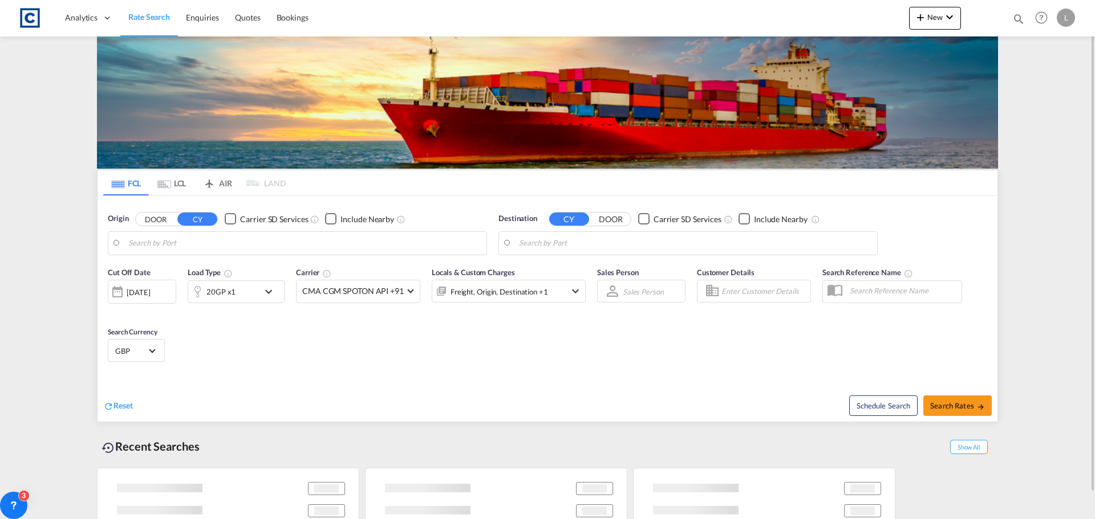
type input "GB-RH13, Horsham"
type input "[GEOGRAPHIC_DATA], PKKHI"
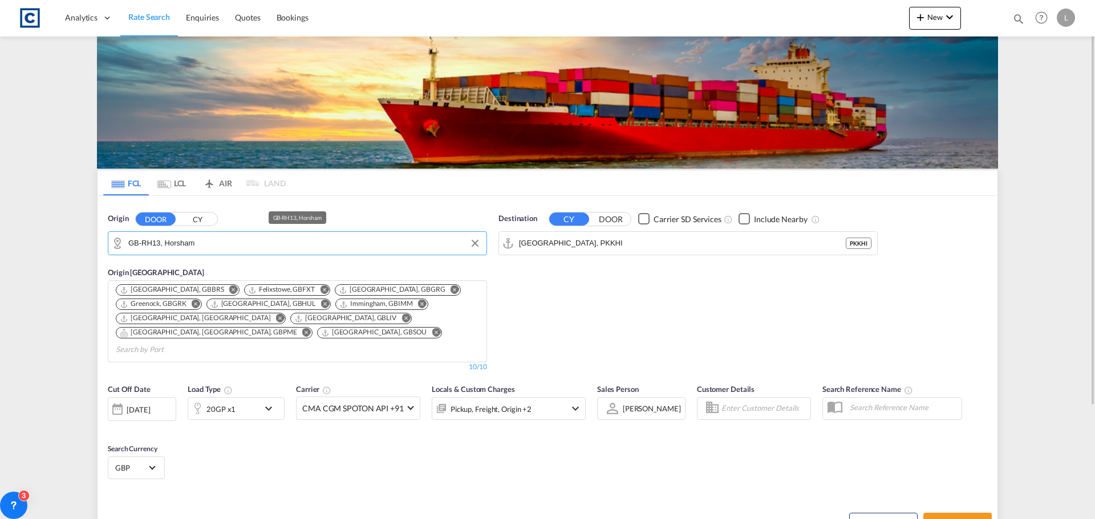
click at [208, 246] on input "GB-RH13, Horsham" at bounding box center [304, 243] width 352 height 17
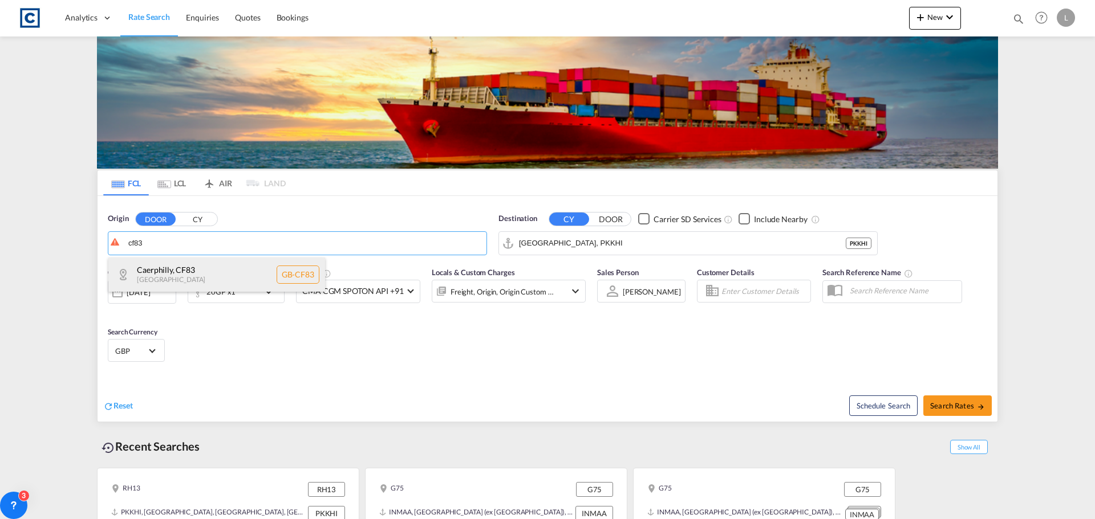
click at [182, 264] on div "Caerphilly , CF83 [GEOGRAPHIC_DATA] GB-CF83" at bounding box center [216, 275] width 217 height 34
type input "GB-CF83, Caerphilly"
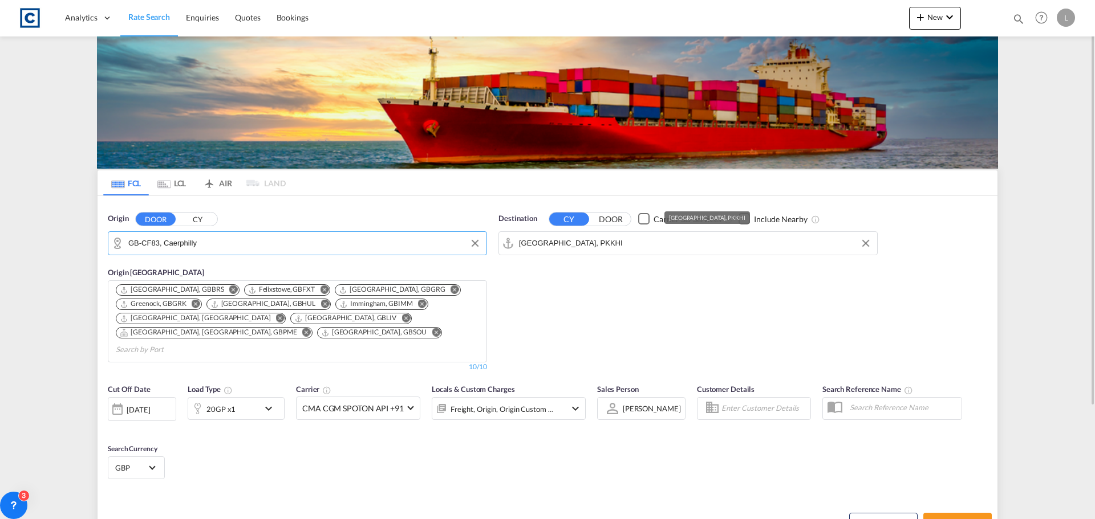
click at [598, 242] on input "[GEOGRAPHIC_DATA], PKKHI" at bounding box center [695, 243] width 352 height 17
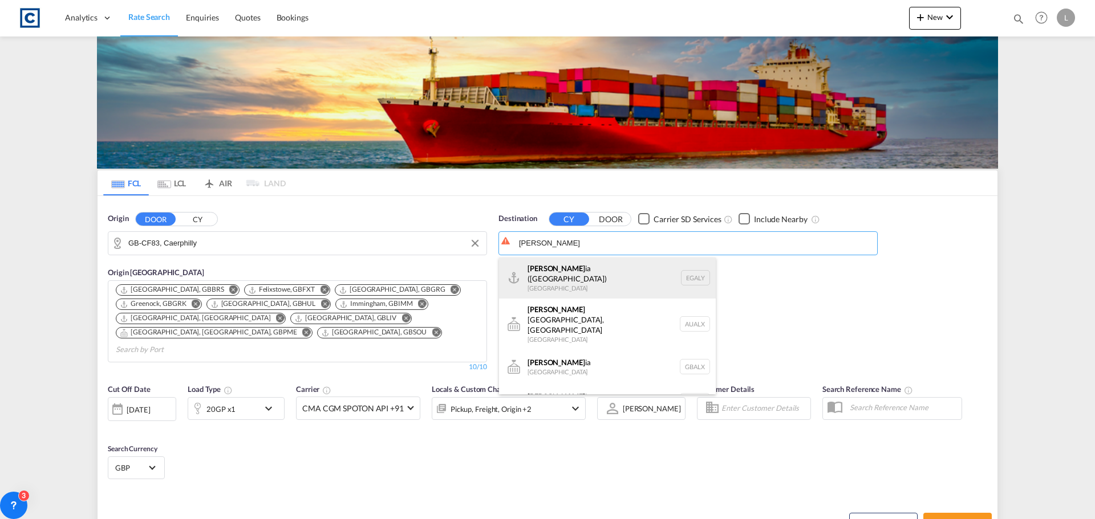
click at [581, 271] on div "[PERSON_NAME] ([PERSON_NAME]) [GEOGRAPHIC_DATA] EGALY" at bounding box center [607, 278] width 217 height 41
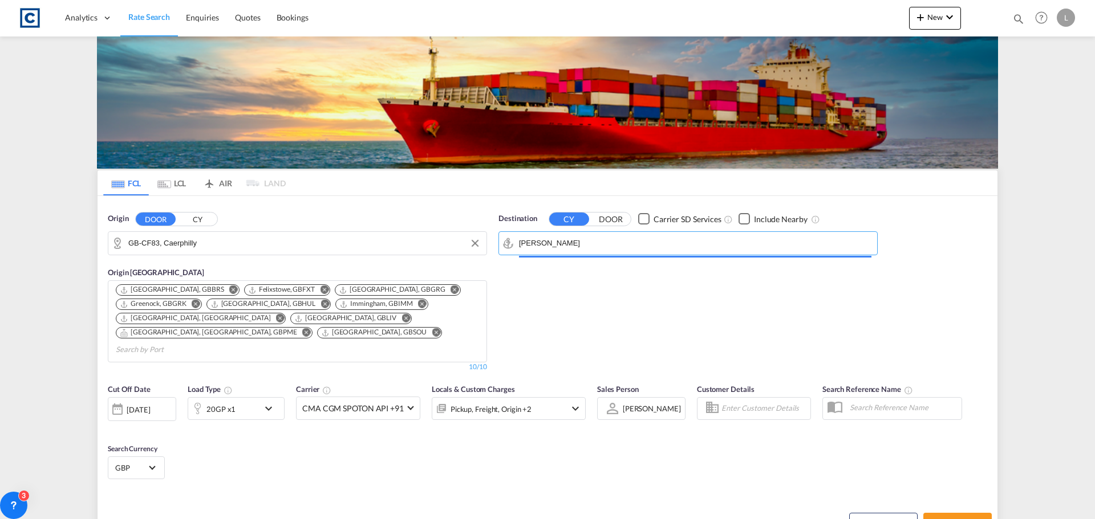
type input "Alexandria ([GEOGRAPHIC_DATA]), EGALY"
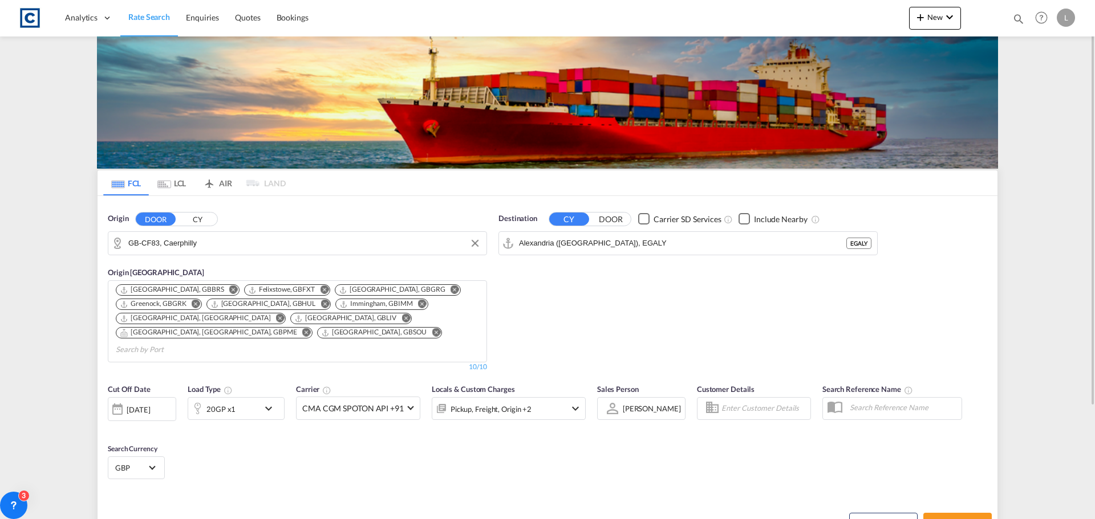
click at [746, 215] on div "Checkbox No Ink" at bounding box center [743, 218] width 11 height 11
click at [231, 401] on div "20GP x1" at bounding box center [220, 409] width 29 height 16
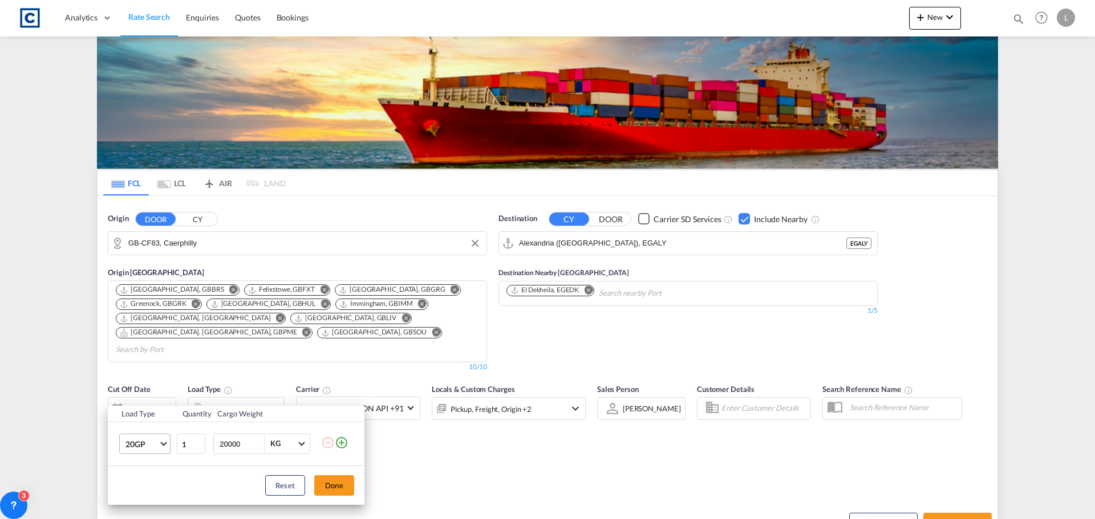
click at [138, 440] on span "20GP" at bounding box center [141, 444] width 33 height 11
click at [143, 435] on div "40HC" at bounding box center [135, 436] width 21 height 11
click at [326, 481] on button "Done" at bounding box center [334, 485] width 40 height 21
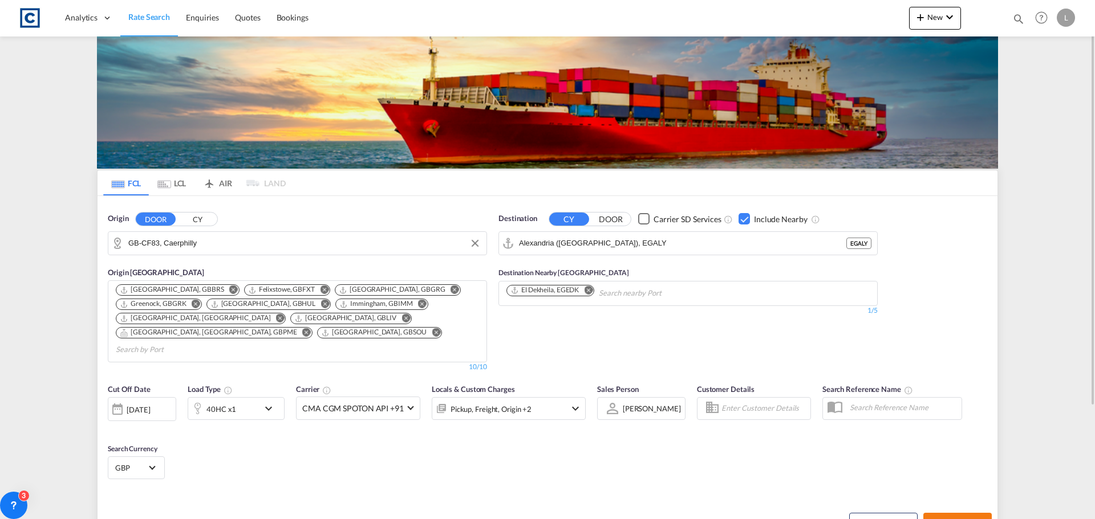
click at [947, 513] on button "Search Rates" at bounding box center [957, 523] width 68 height 21
type input "CF83 to EGALY / [DATE]"
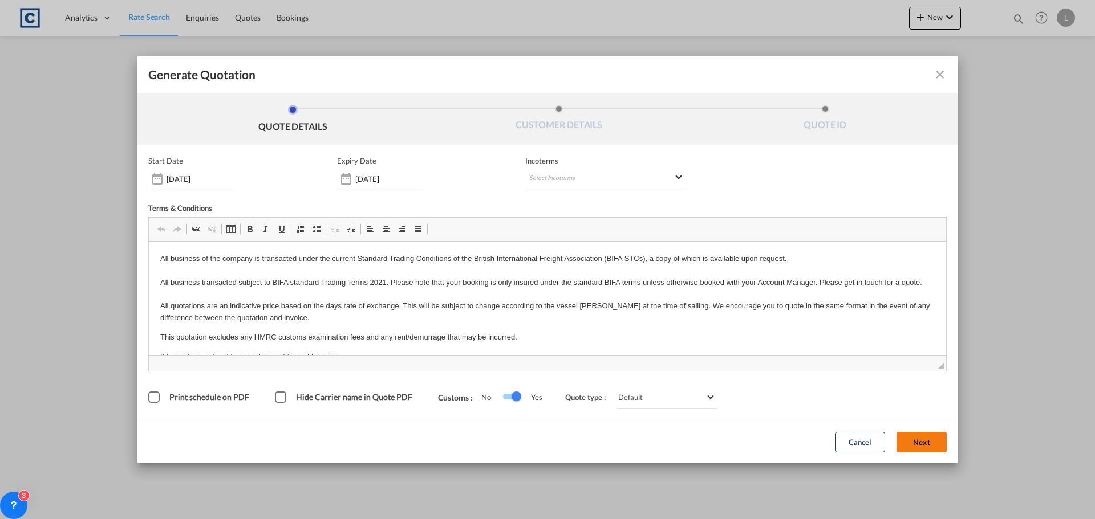
click at [915, 438] on button "Next" at bounding box center [921, 442] width 50 height 21
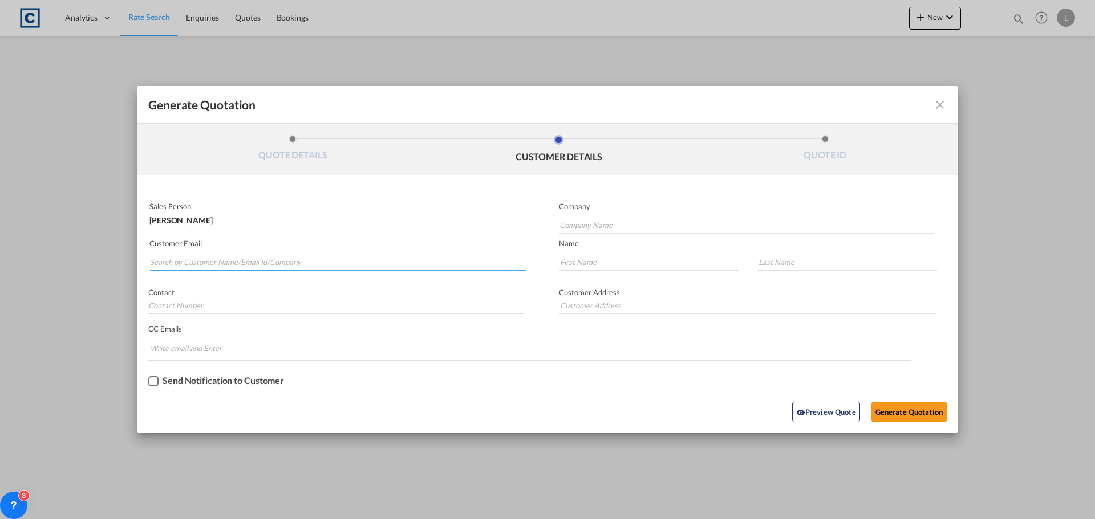
click at [170, 263] on input "Search by Customer Name/Email Id/Company" at bounding box center [338, 262] width 376 height 17
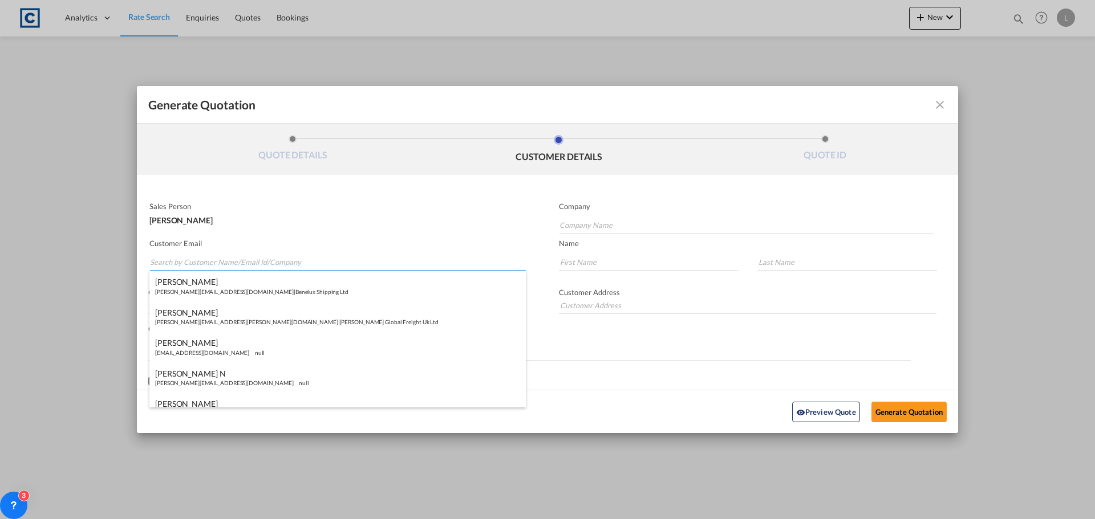
paste input "[PERSON_NAME] ([GEOGRAPHIC_DATA]) <[PERSON_NAME][EMAIL_ADDRESS][PERSON_NAME][DO…"
drag, startPoint x: 223, startPoint y: 264, endPoint x: 222, endPoint y: 238, distance: 26.2
click at [223, 263] on input "[PERSON_NAME] ([GEOGRAPHIC_DATA]) <[PERSON_NAME][EMAIL_ADDRESS][PERSON_NAME][DO…" at bounding box center [338, 262] width 376 height 17
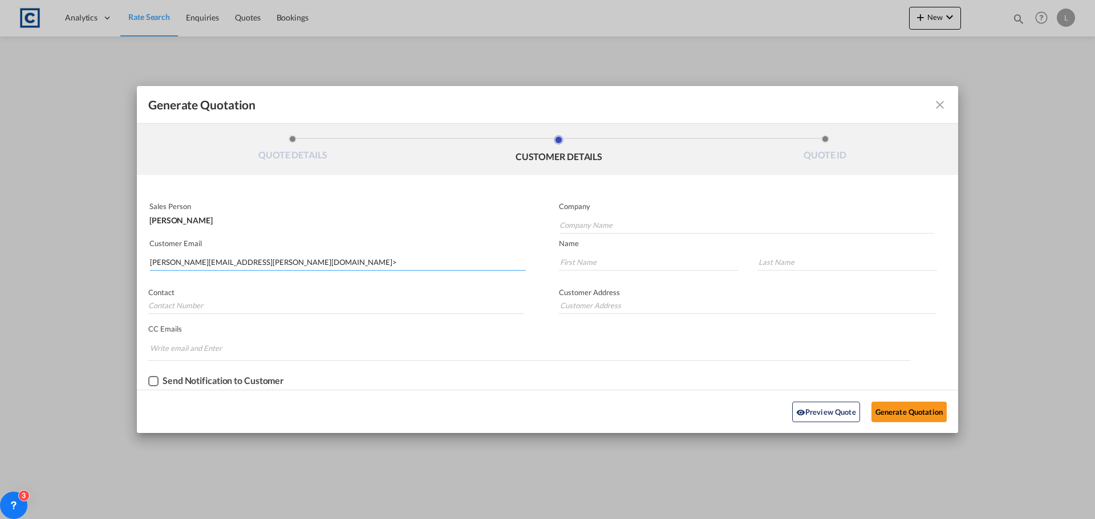
click at [300, 267] on input "[PERSON_NAME][EMAIL_ADDRESS][PERSON_NAME][DOMAIN_NAME]>" at bounding box center [338, 262] width 376 height 17
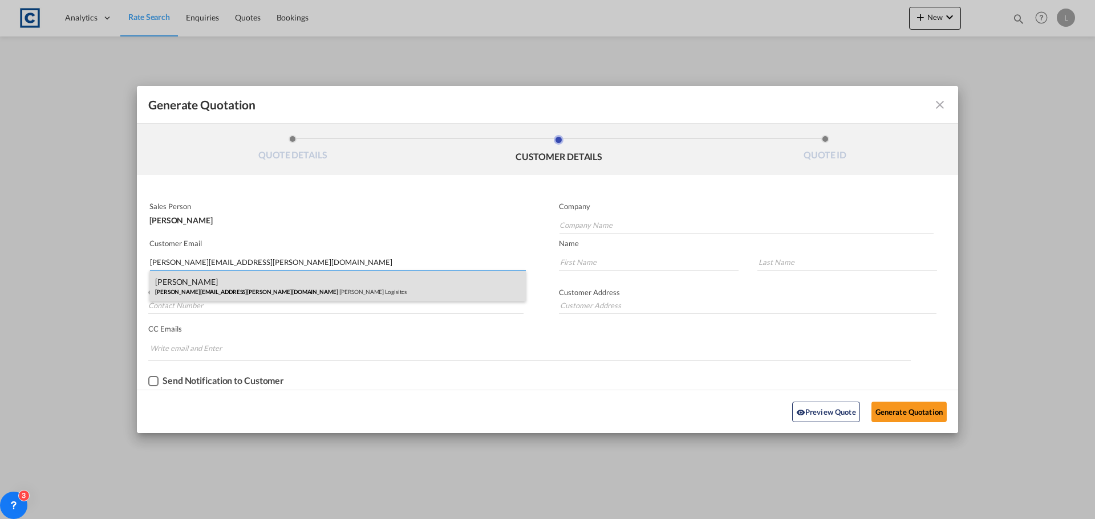
type input "[PERSON_NAME][EMAIL_ADDRESS][PERSON_NAME][DOMAIN_NAME]"
click at [233, 284] on div "[PERSON_NAME] [PERSON_NAME][EMAIL_ADDRESS][PERSON_NAME][DOMAIN_NAME] | [PERSON_…" at bounding box center [337, 286] width 376 height 31
type input "[PERSON_NAME] Logisitcs"
type input "[PERSON_NAME]"
type input "Locarno"
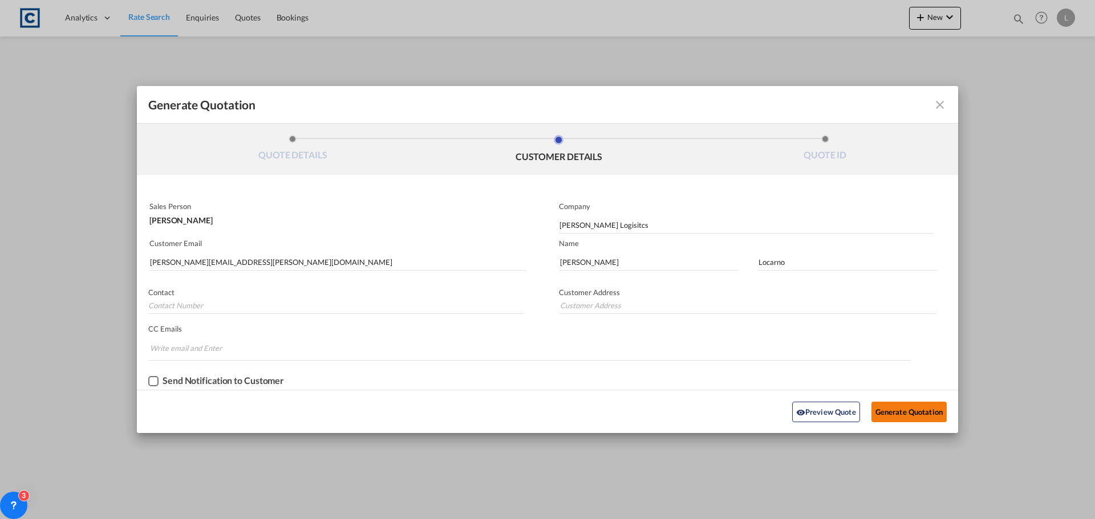
click at [902, 405] on button "Generate Quotation" at bounding box center [908, 412] width 75 height 21
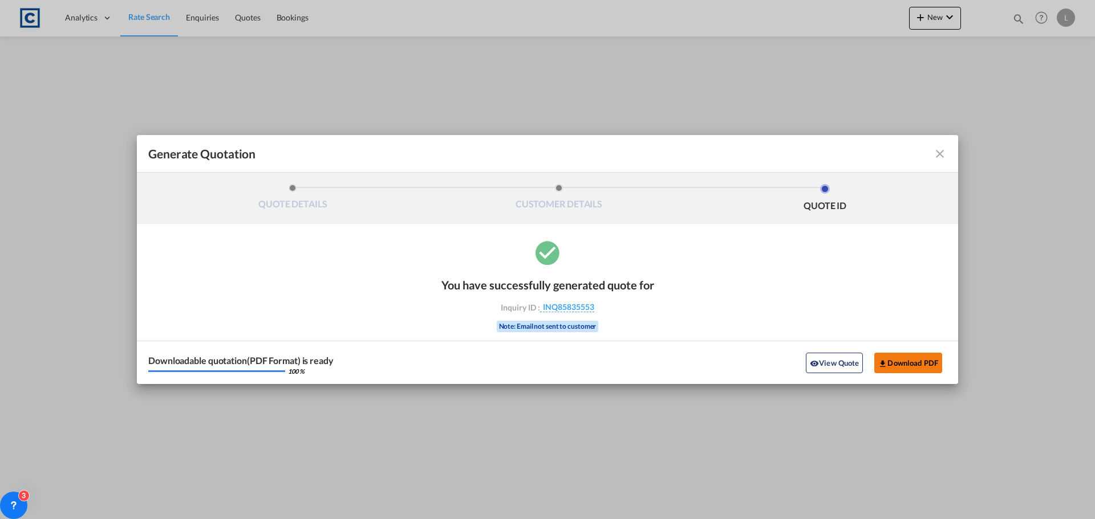
click at [897, 361] on button "Download PDF" at bounding box center [908, 363] width 68 height 21
click at [941, 153] on md-icon "icon-close fg-AAA8AD cursor m-0" at bounding box center [940, 154] width 14 height 14
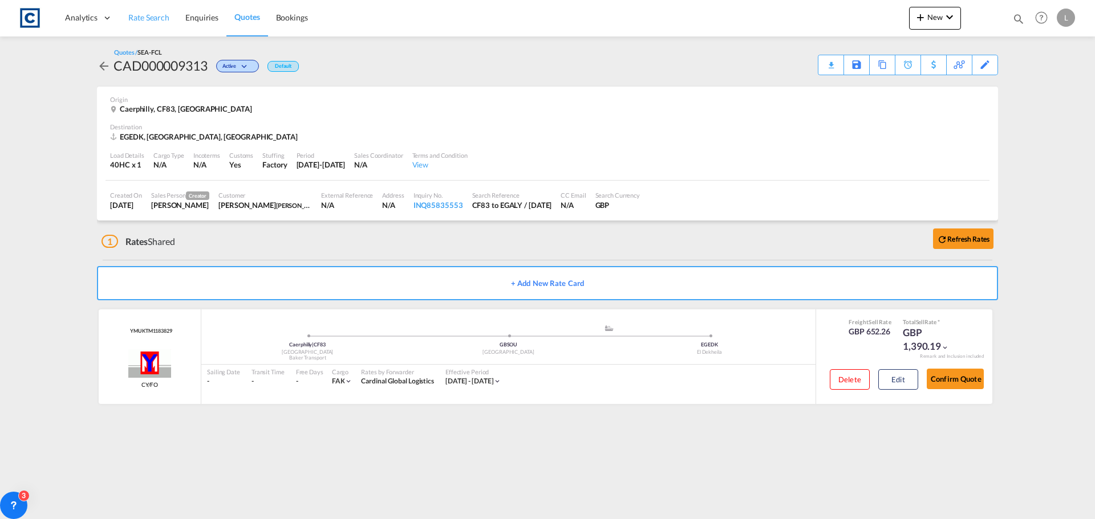
click at [149, 14] on span "Rate Search" at bounding box center [148, 18] width 41 height 10
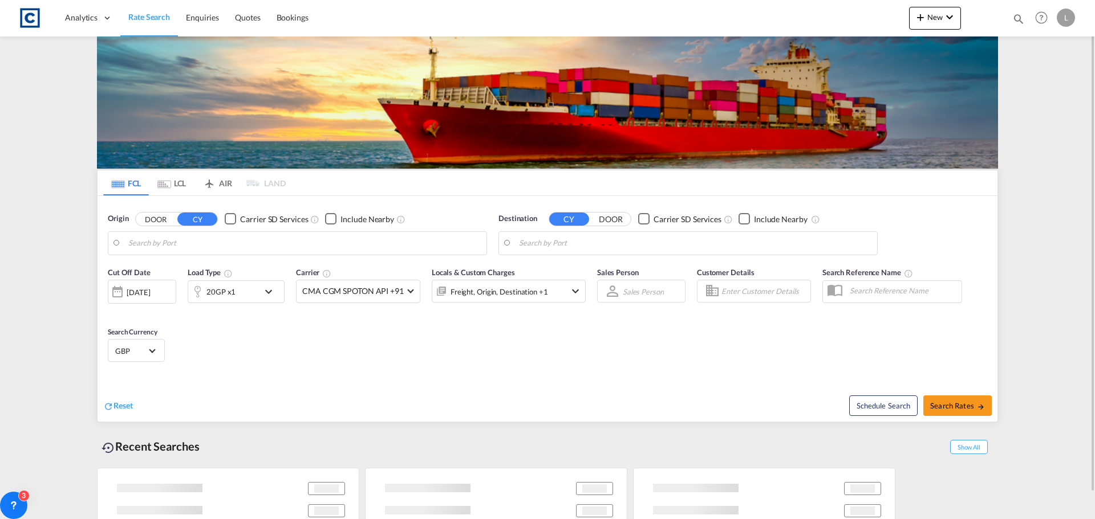
type input "GB-CF83, Caerphilly"
type input "Alexandria ([GEOGRAPHIC_DATA]), EGALY"
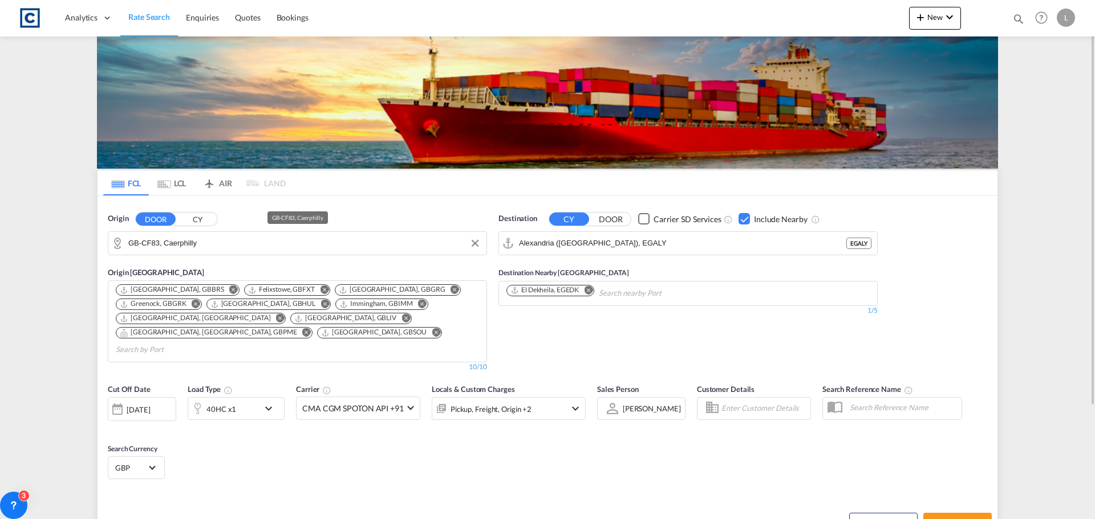
click at [208, 242] on input "GB-CF83, Caerphilly" at bounding box center [304, 243] width 352 height 17
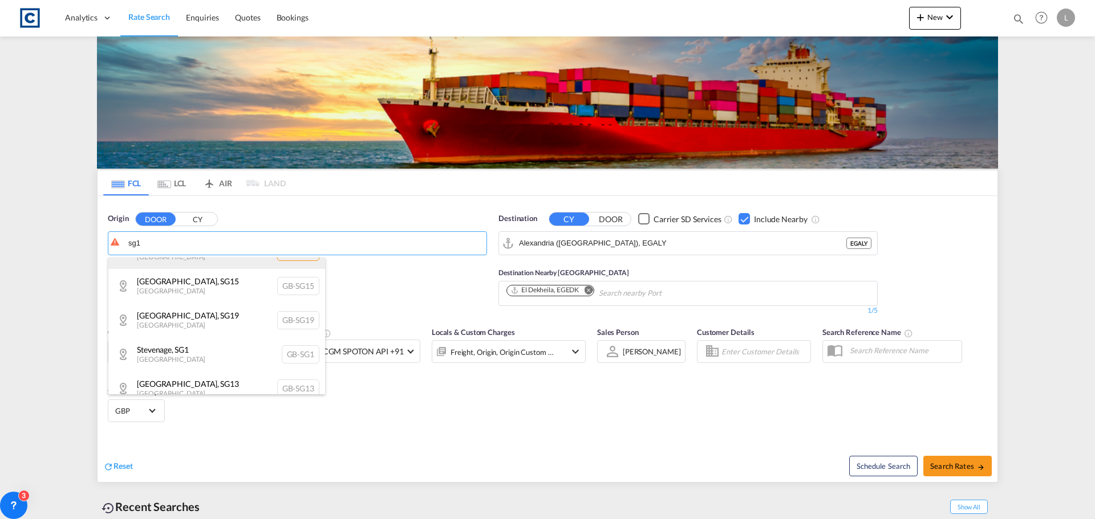
scroll to position [114, 0]
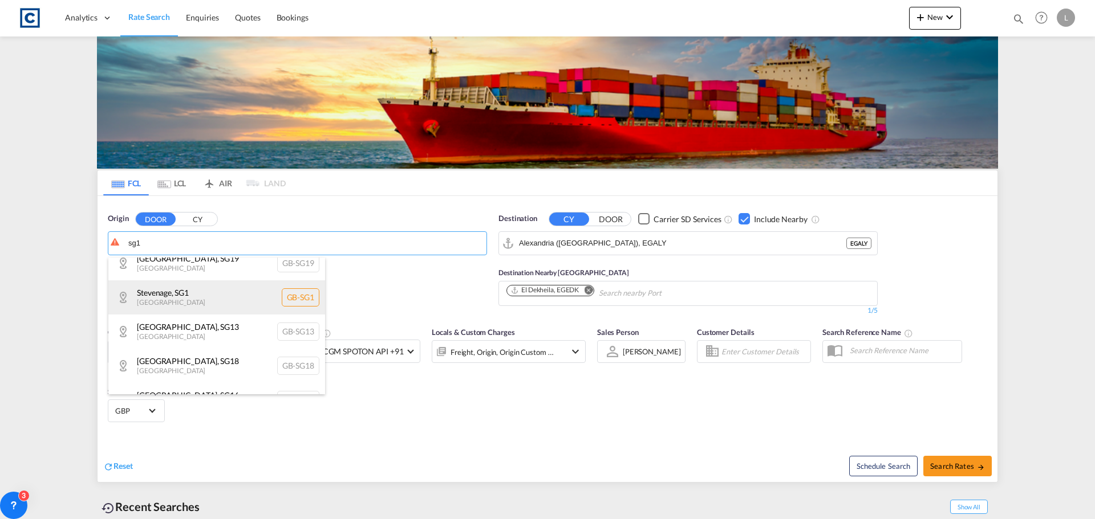
click at [177, 295] on div "Stevenage , SG1 [GEOGRAPHIC_DATA] [GEOGRAPHIC_DATA]-SG1" at bounding box center [216, 297] width 217 height 34
type input "GB-SG1, [GEOGRAPHIC_DATA]"
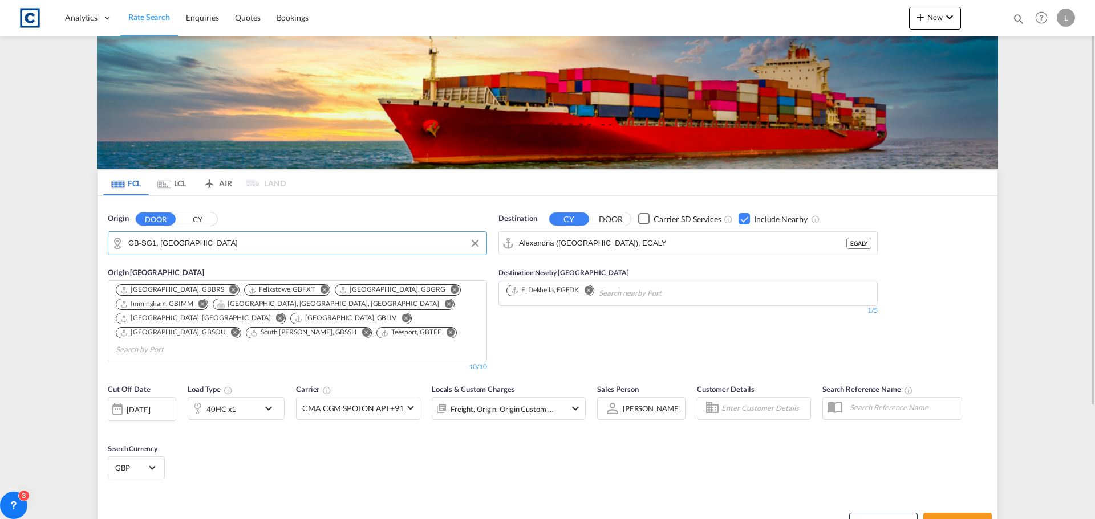
click at [246, 397] on div "40HC x1" at bounding box center [223, 408] width 71 height 23
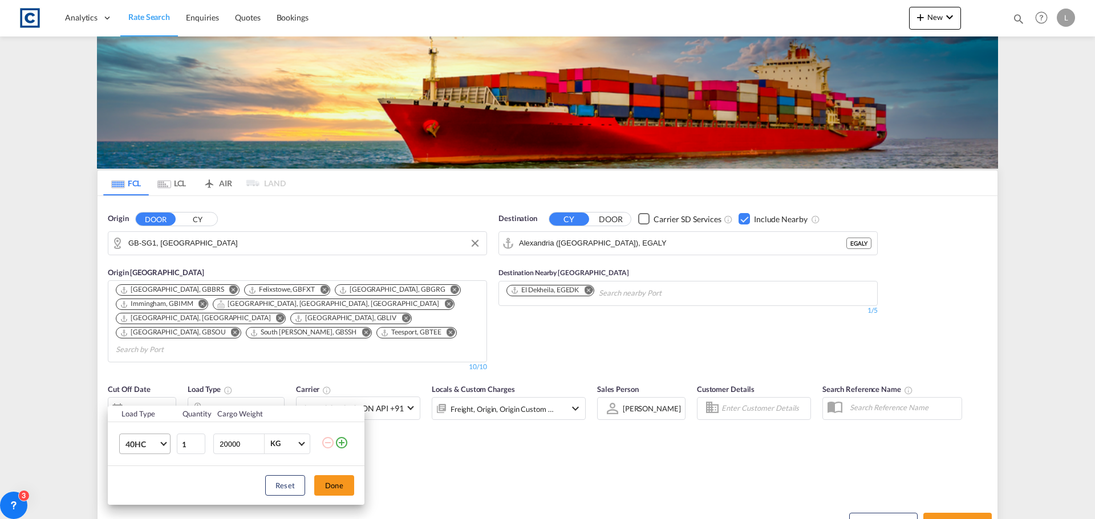
click at [144, 445] on span "40HC" at bounding box center [141, 444] width 33 height 11
click at [137, 379] on div "20GP" at bounding box center [135, 381] width 20 height 11
click at [341, 485] on button "Done" at bounding box center [334, 485] width 40 height 21
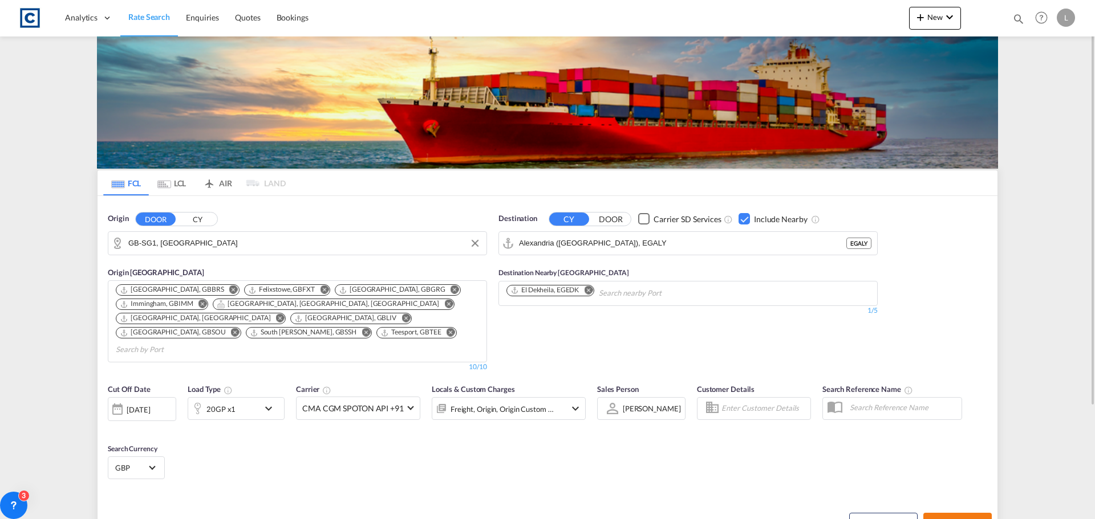
click at [968, 519] on span "Search Rates" at bounding box center [957, 523] width 55 height 9
type input "SG1 to EGALY / [DATE]"
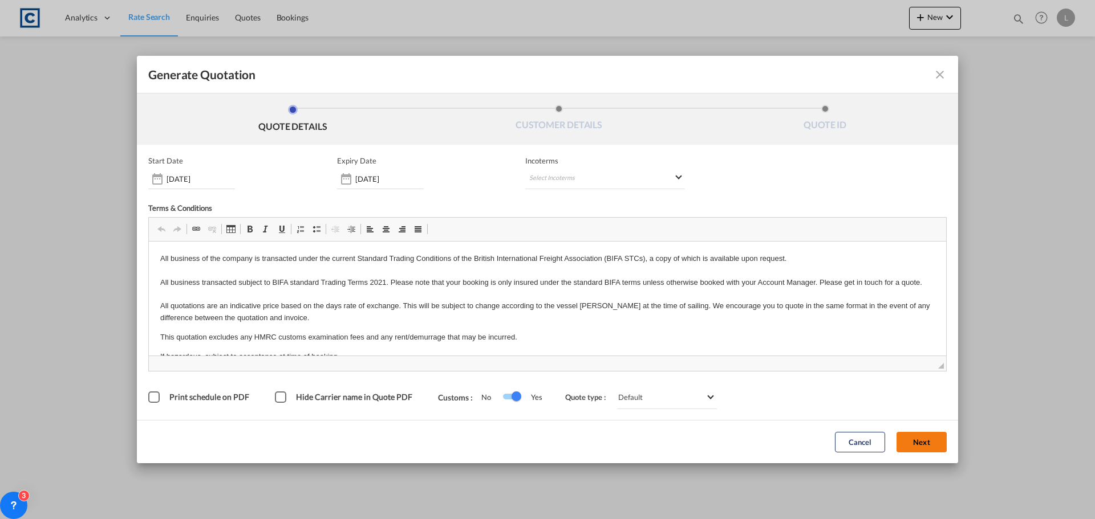
click at [918, 441] on button "Next" at bounding box center [921, 442] width 50 height 21
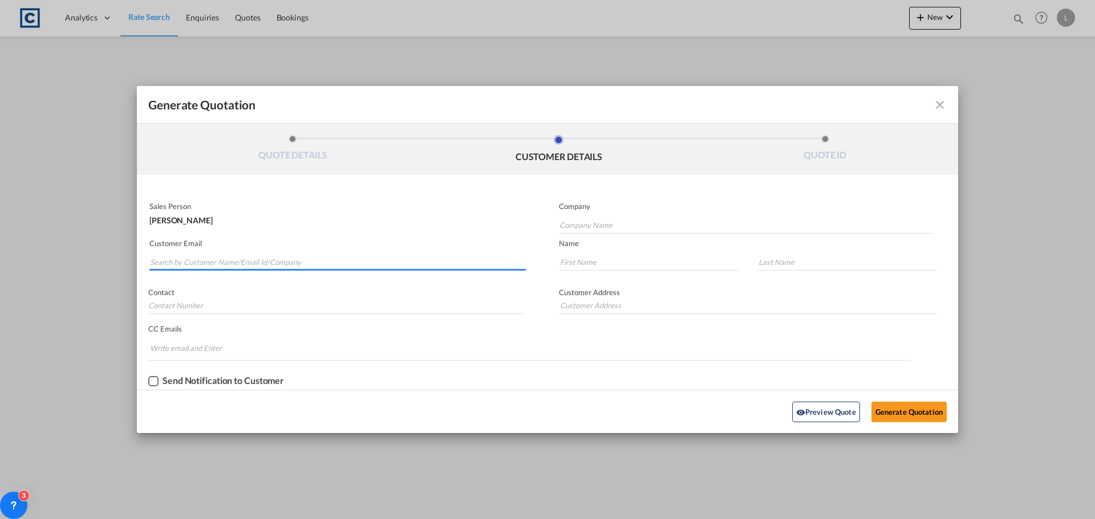
click at [166, 261] on input "Search by Customer Name/Email Id/Company" at bounding box center [338, 262] width 376 height 17
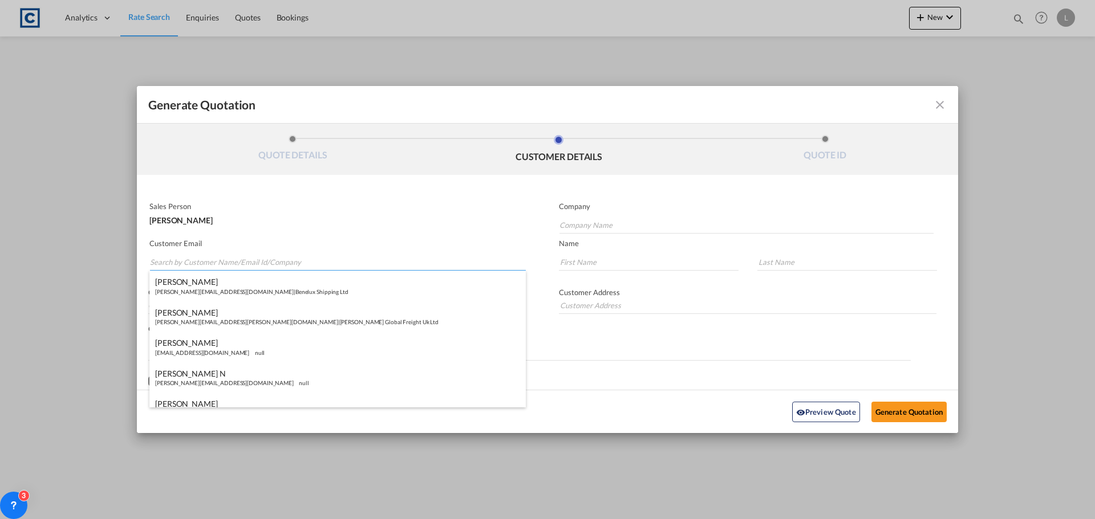
paste input "[PERSON_NAME] <[PERSON_NAME][EMAIL_ADDRESS][PERSON_NAME][DOMAIN_NAME]>"
drag, startPoint x: 188, startPoint y: 267, endPoint x: 188, endPoint y: 249, distance: 18.3
click at [188, 260] on input "[PERSON_NAME] <[PERSON_NAME][EMAIL_ADDRESS][PERSON_NAME][DOMAIN_NAME]>" at bounding box center [338, 262] width 376 height 17
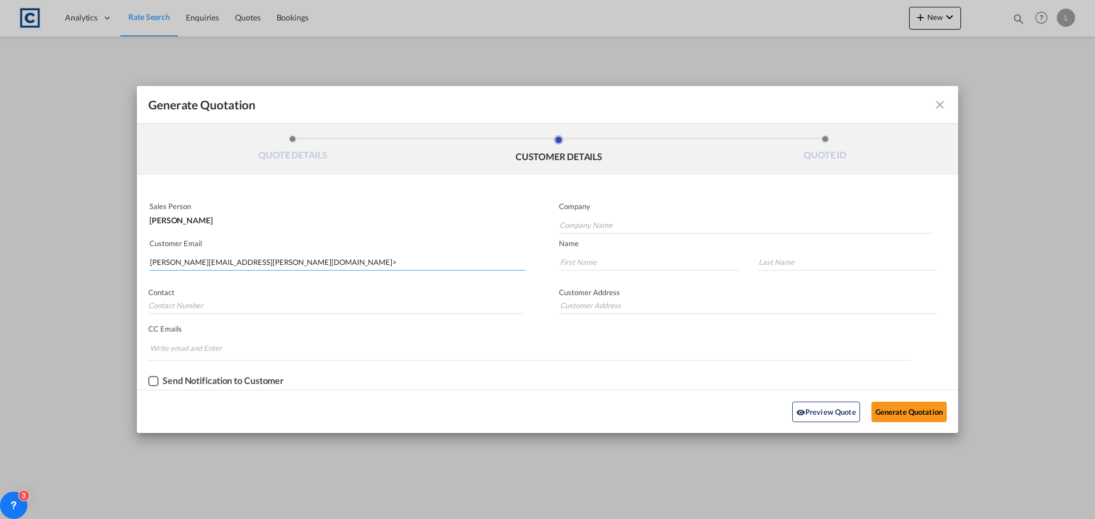
click at [258, 259] on input "[PERSON_NAME][EMAIL_ADDRESS][PERSON_NAME][DOMAIN_NAME]>" at bounding box center [338, 262] width 376 height 17
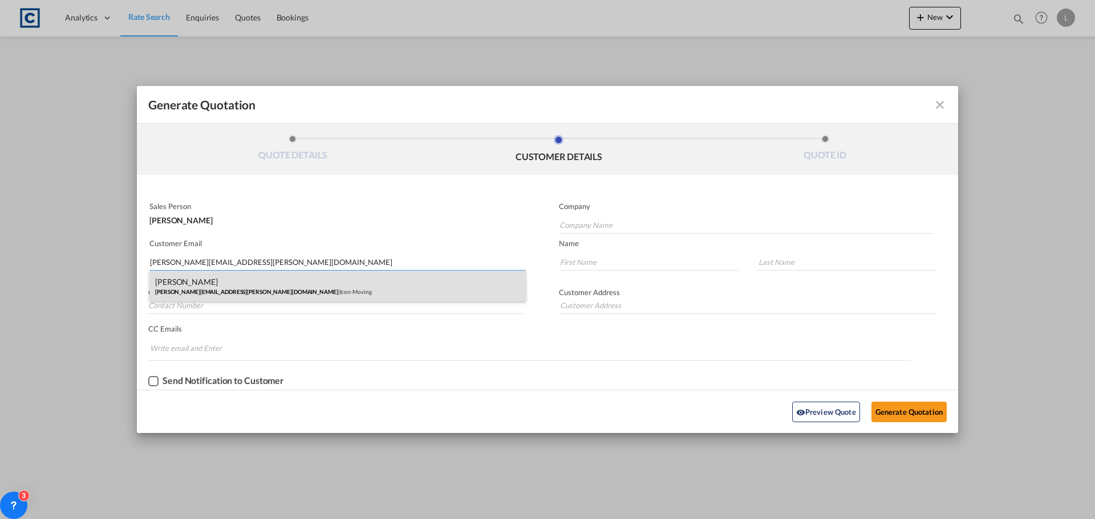
type input "[PERSON_NAME][EMAIL_ADDRESS][PERSON_NAME][DOMAIN_NAME]"
click at [197, 284] on div "[PERSON_NAME] [PERSON_NAME][EMAIL_ADDRESS][PERSON_NAME][DOMAIN_NAME] | Icon-Mov…" at bounding box center [337, 286] width 376 height 31
type input "Icon-Moving"
type input "[PERSON_NAME]"
type input "Toole"
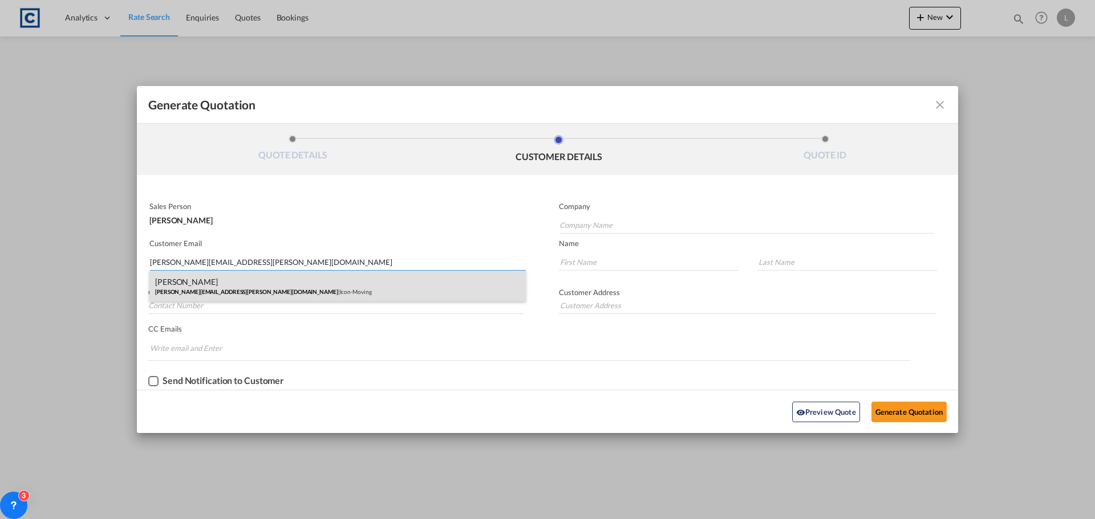
type input "[PHONE_NUMBER]"
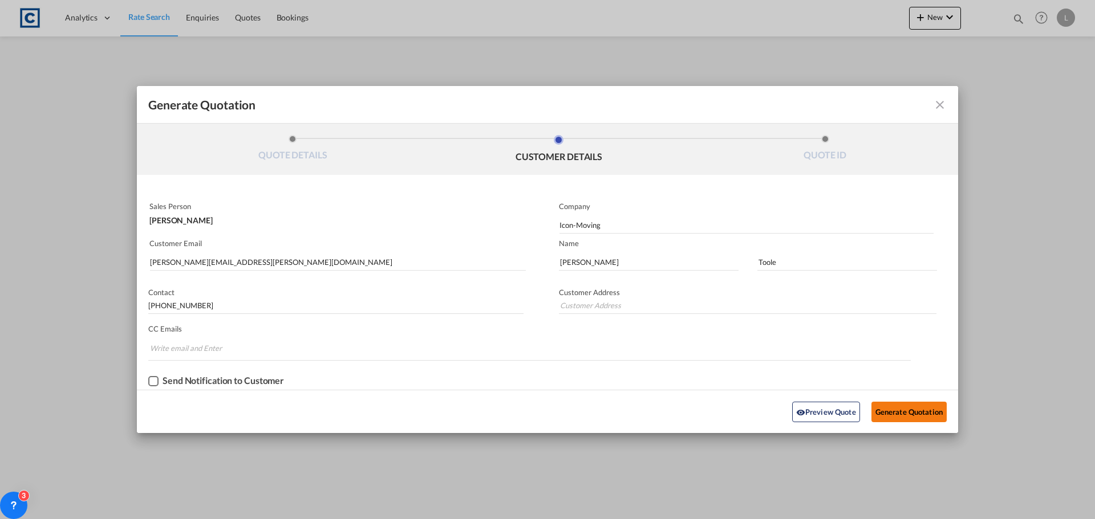
click at [895, 411] on button "Generate Quotation" at bounding box center [908, 412] width 75 height 21
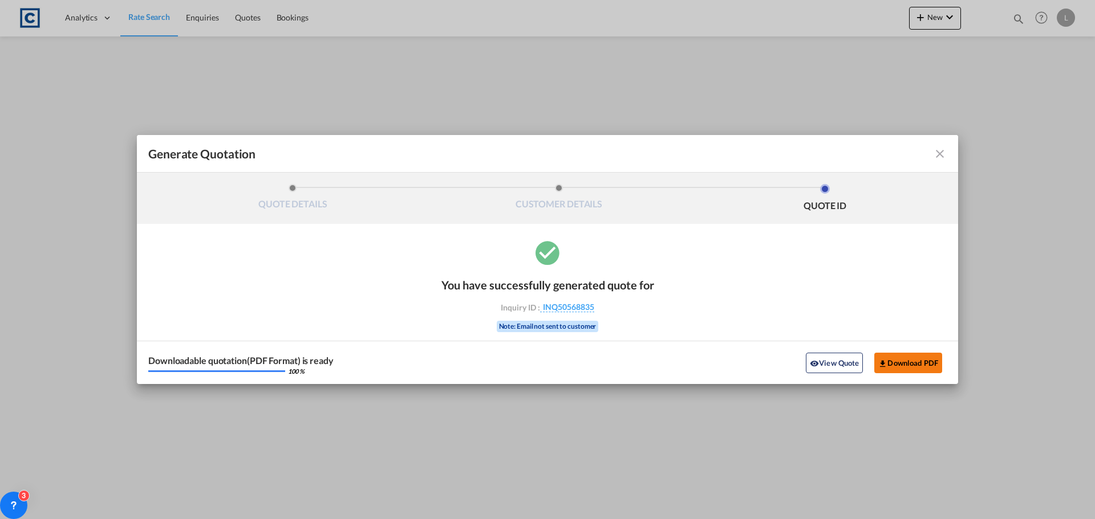
click at [903, 365] on button "Download PDF" at bounding box center [908, 363] width 68 height 21
